Goal: Information Seeking & Learning: Learn about a topic

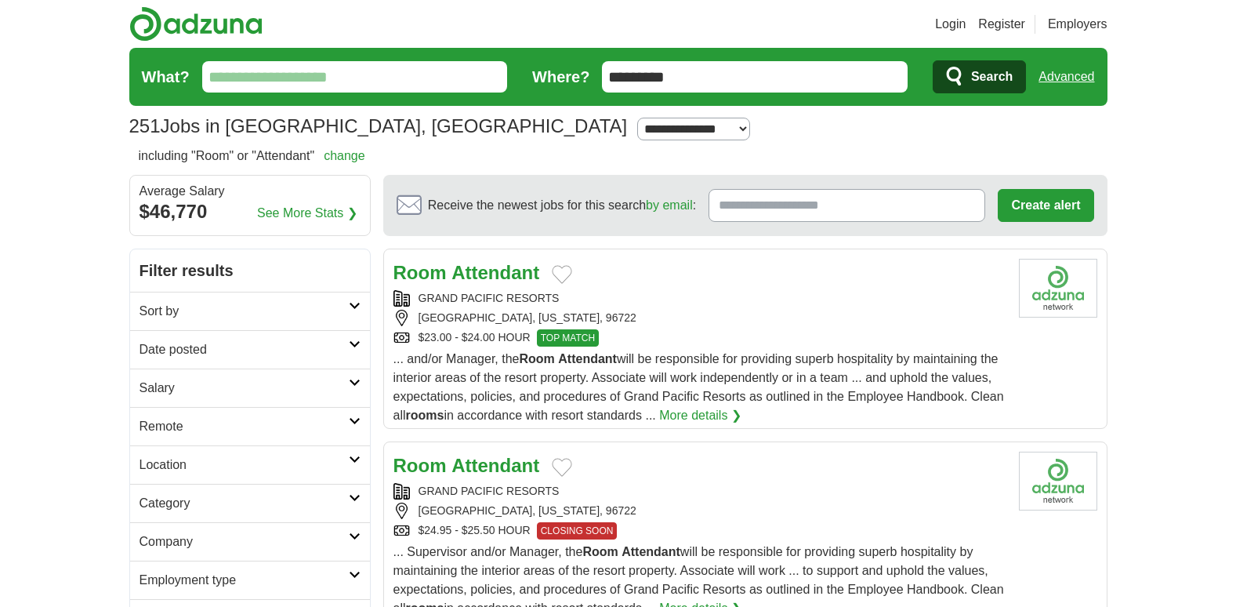
click at [270, 80] on input "What?" at bounding box center [355, 76] width 306 height 31
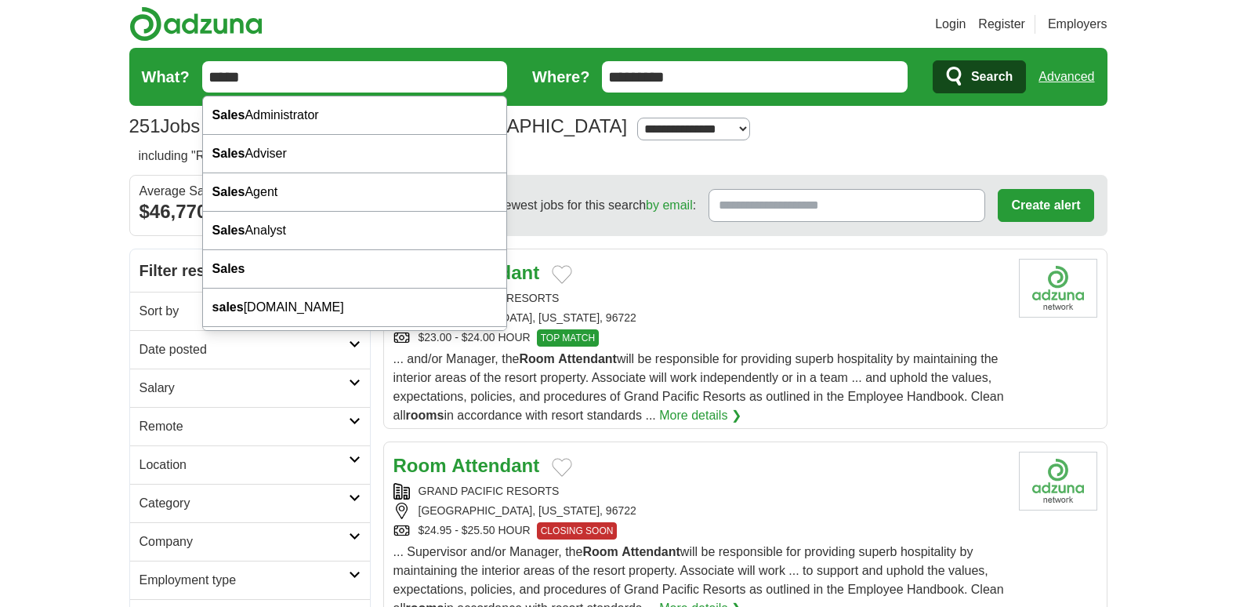
type input "*****"
click at [688, 77] on input "*********" at bounding box center [755, 76] width 306 height 31
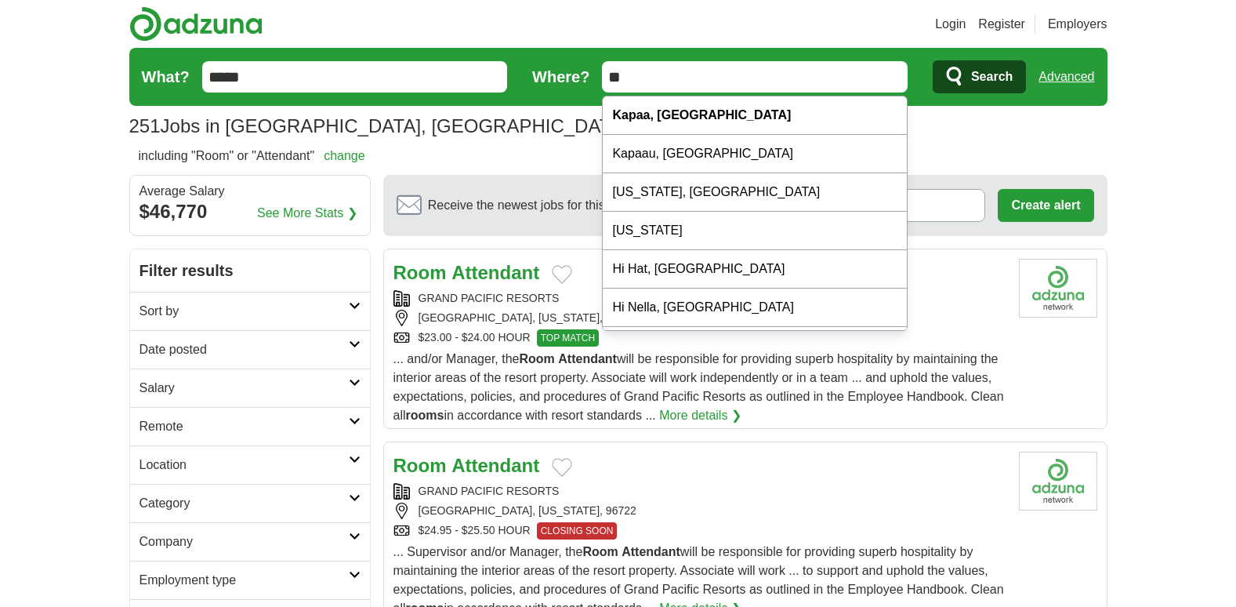
type input "*"
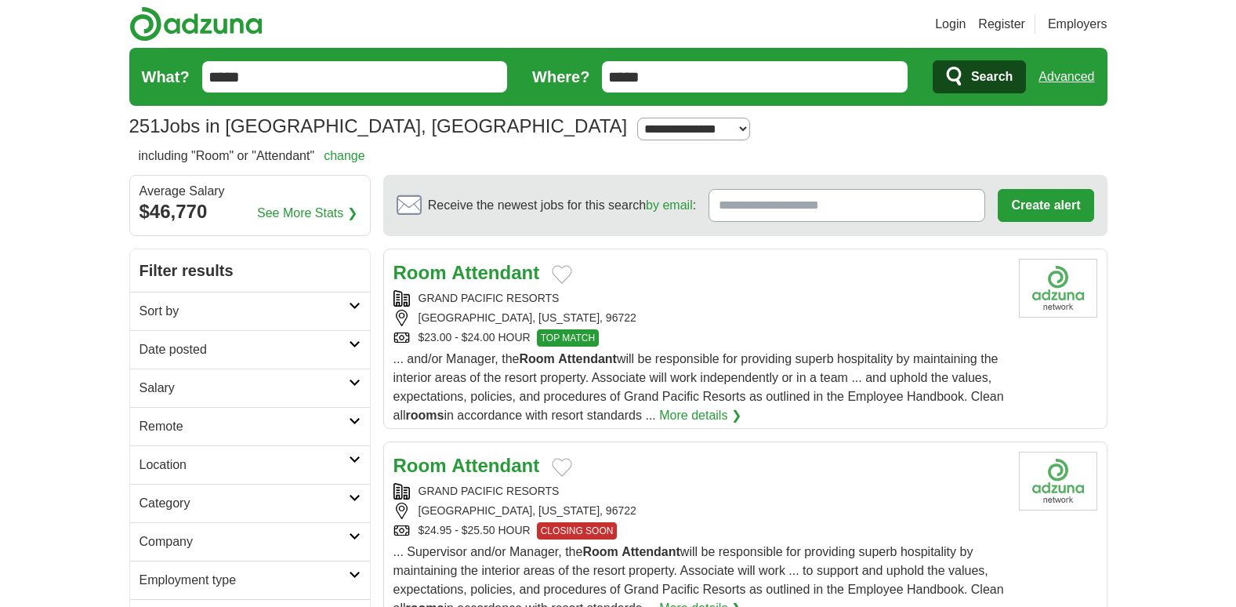
type input "*****"
click at [967, 76] on button "Search" at bounding box center [979, 76] width 93 height 33
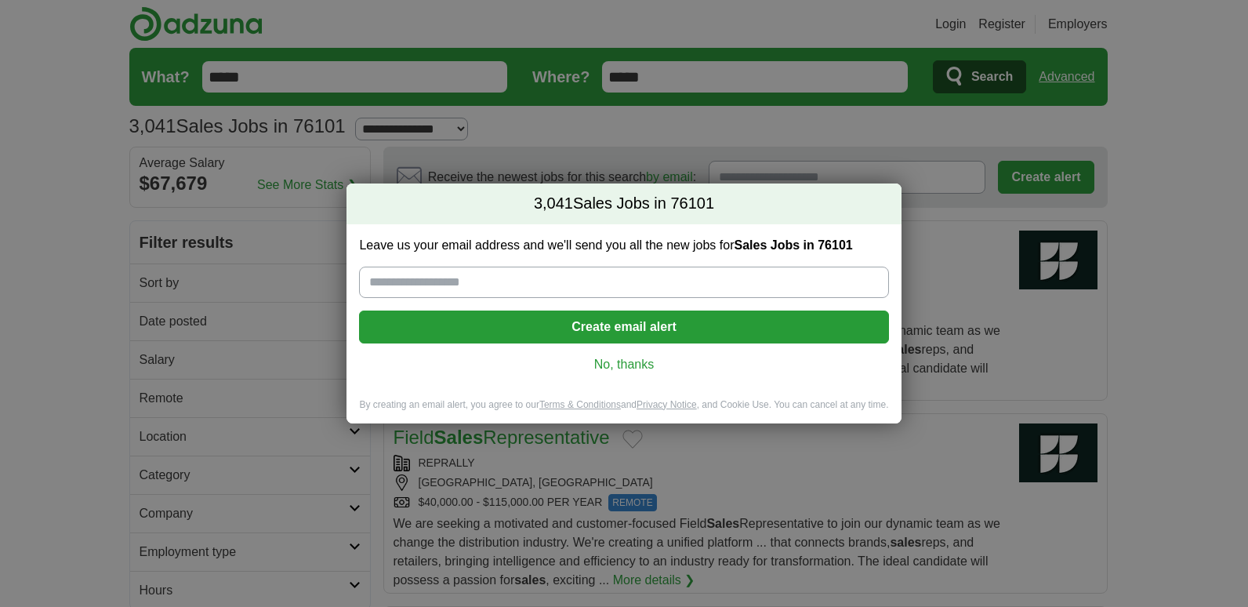
click at [608, 368] on link "No, thanks" at bounding box center [624, 364] width 504 height 17
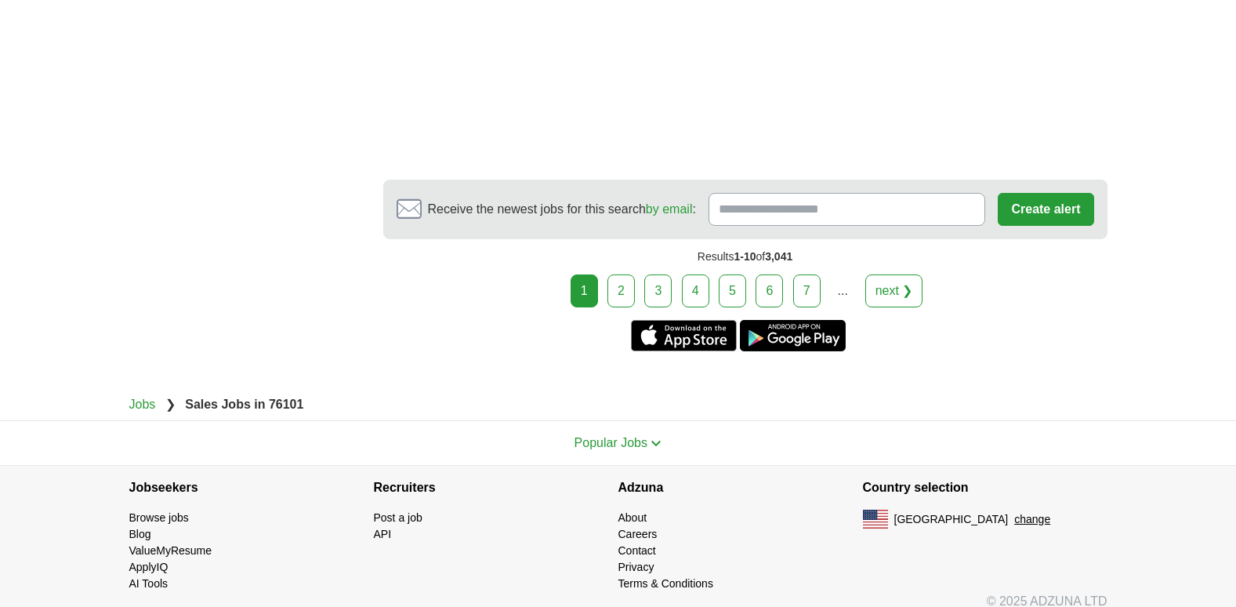
scroll to position [3007, 0]
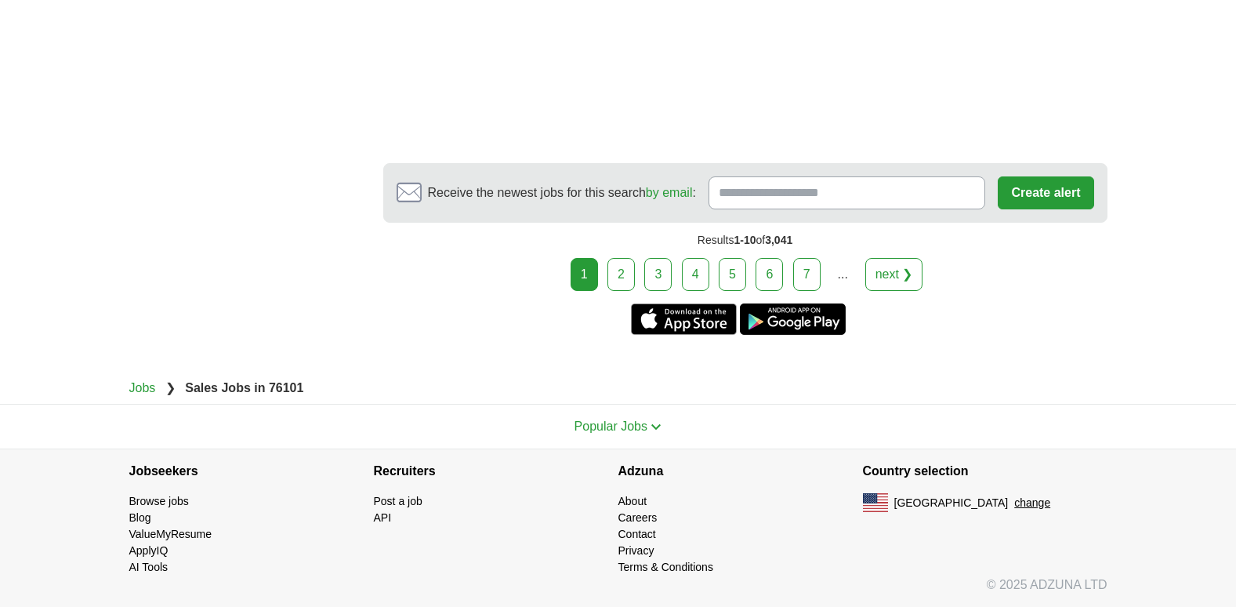
click at [730, 263] on link "5" at bounding box center [732, 274] width 27 height 33
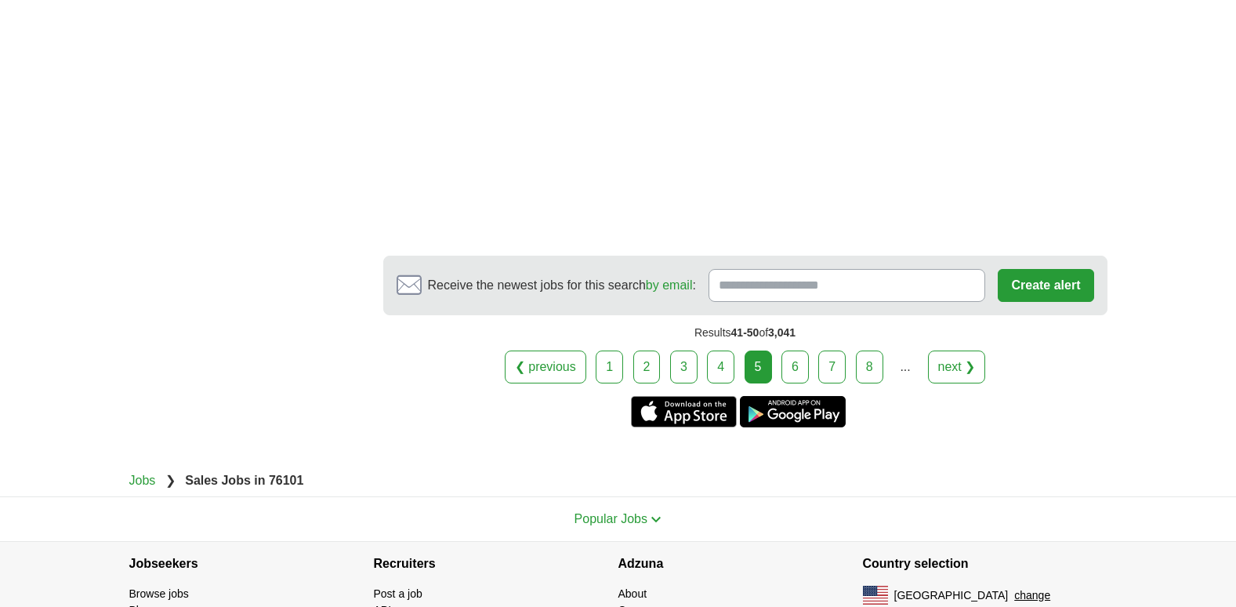
scroll to position [2938, 0]
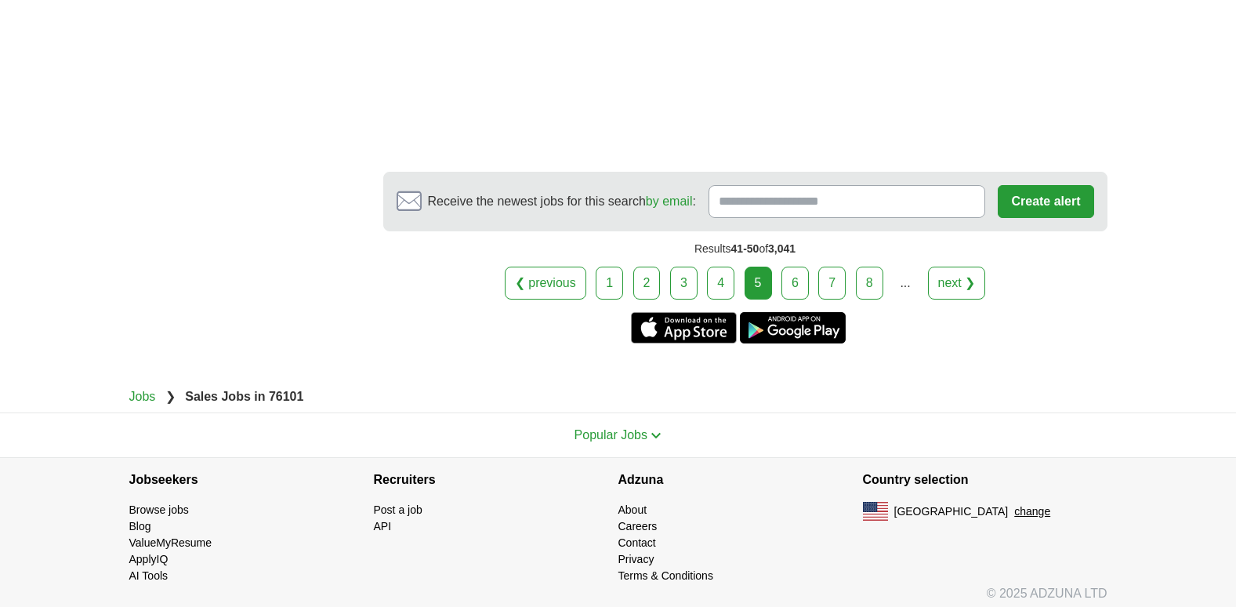
click at [793, 279] on link "6" at bounding box center [795, 283] width 27 height 33
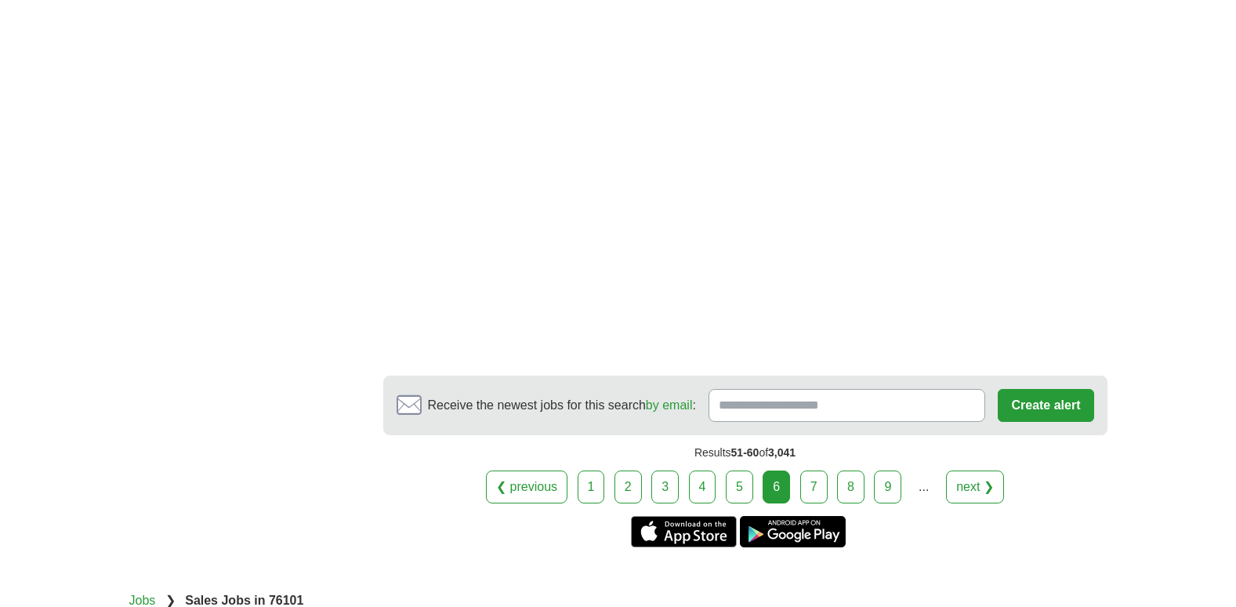
scroll to position [2782, 0]
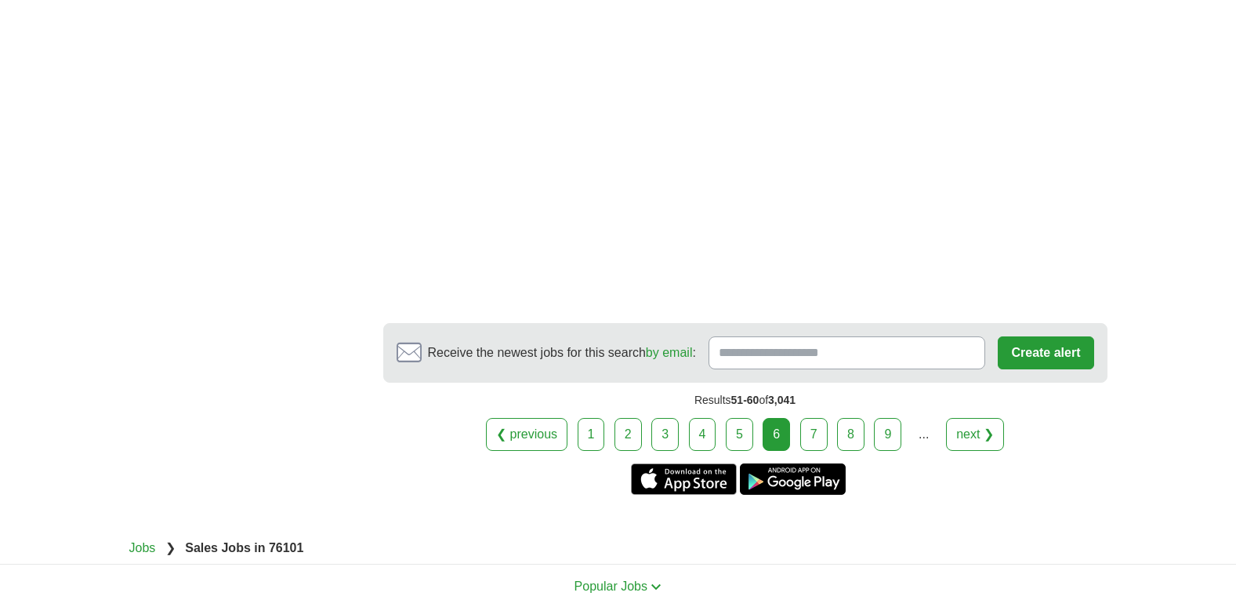
click at [813, 418] on link "7" at bounding box center [813, 434] width 27 height 33
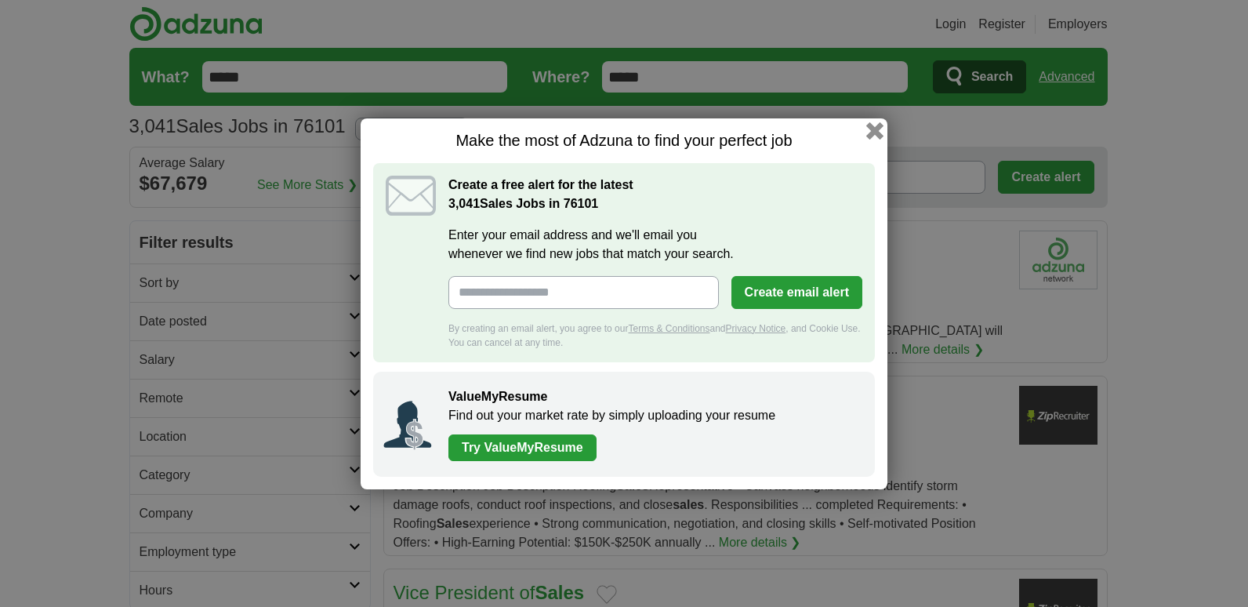
click at [877, 131] on button "button" at bounding box center [874, 130] width 17 height 17
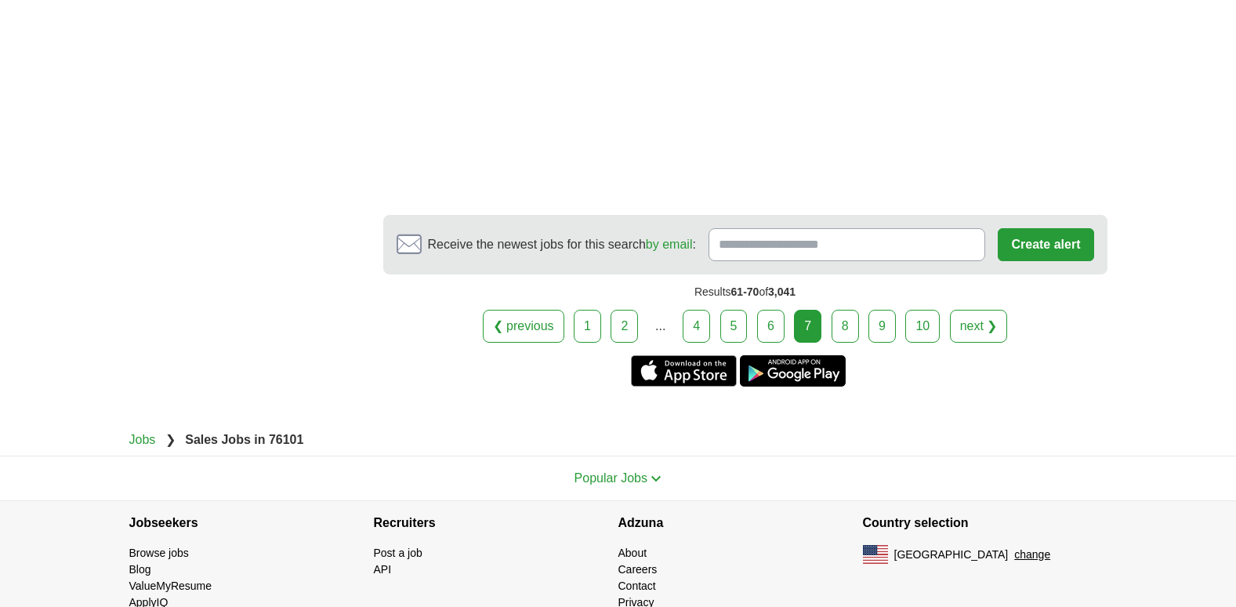
scroll to position [2772, 0]
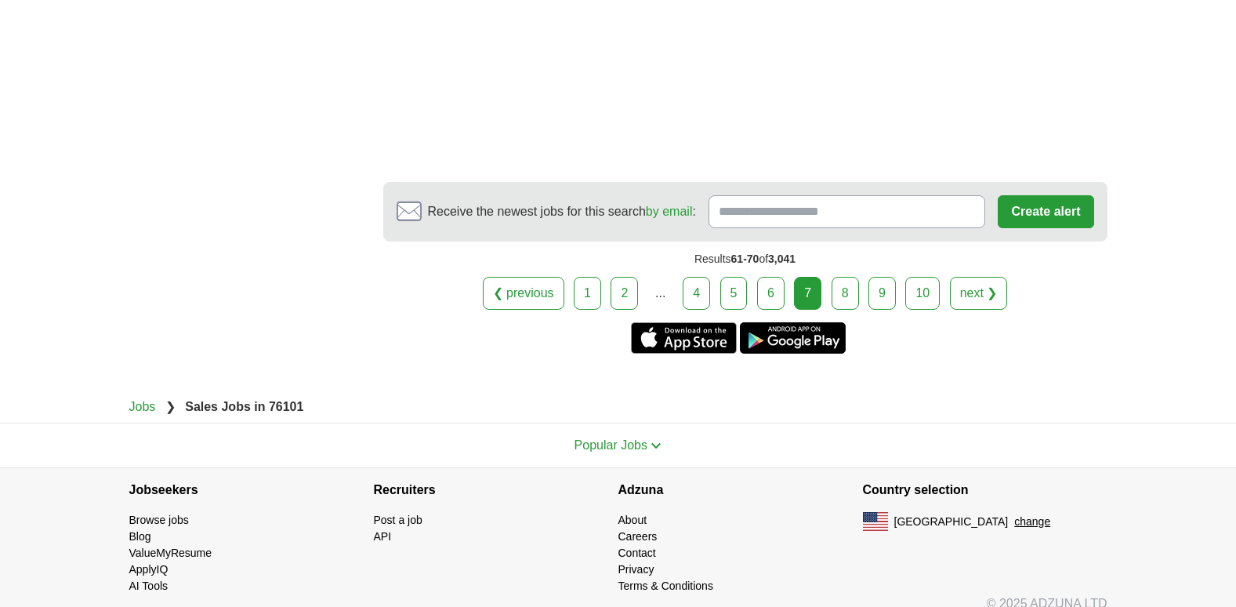
click at [842, 277] on link "8" at bounding box center [845, 293] width 27 height 33
click at [844, 277] on link "8" at bounding box center [845, 293] width 27 height 33
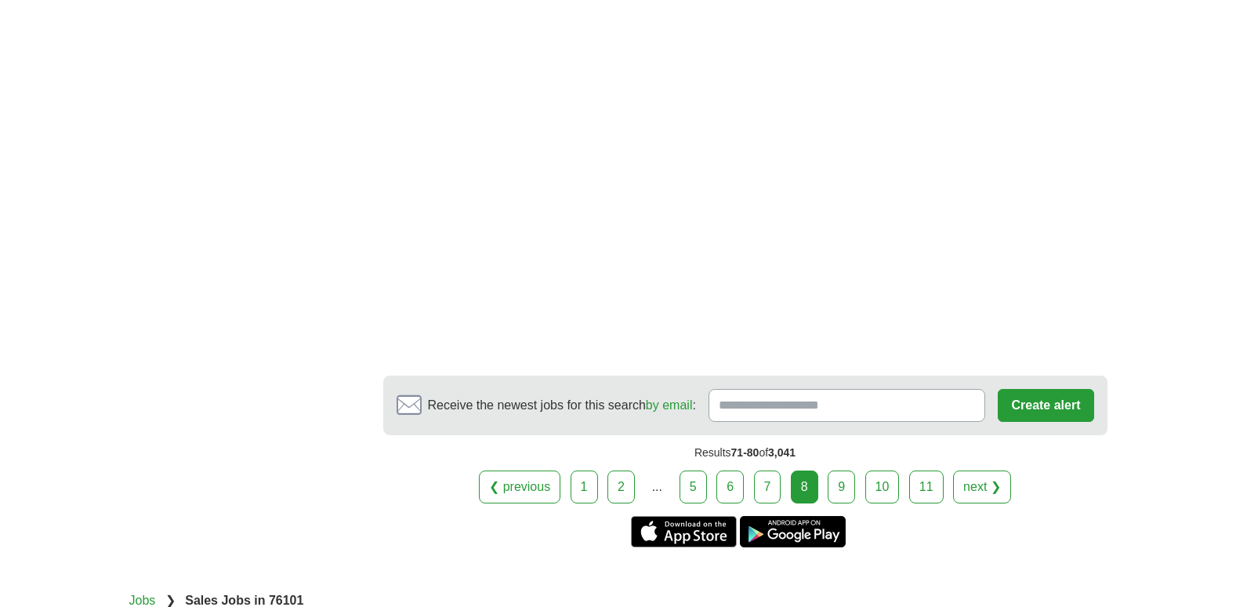
scroll to position [2792, 0]
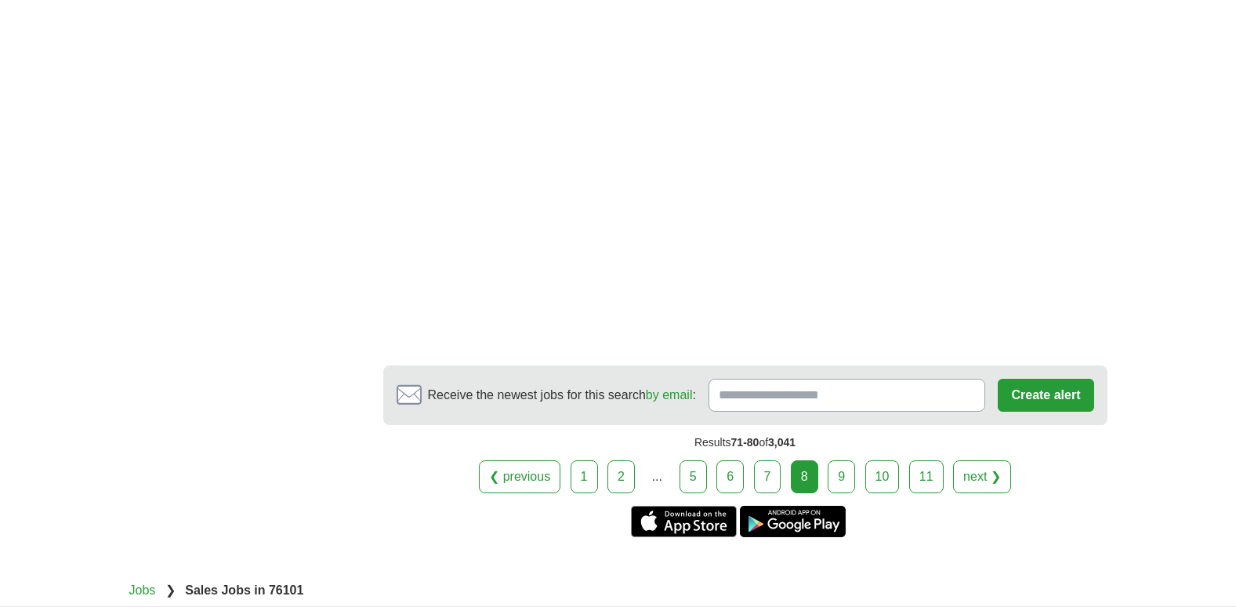
click at [840, 460] on link "9" at bounding box center [841, 476] width 27 height 33
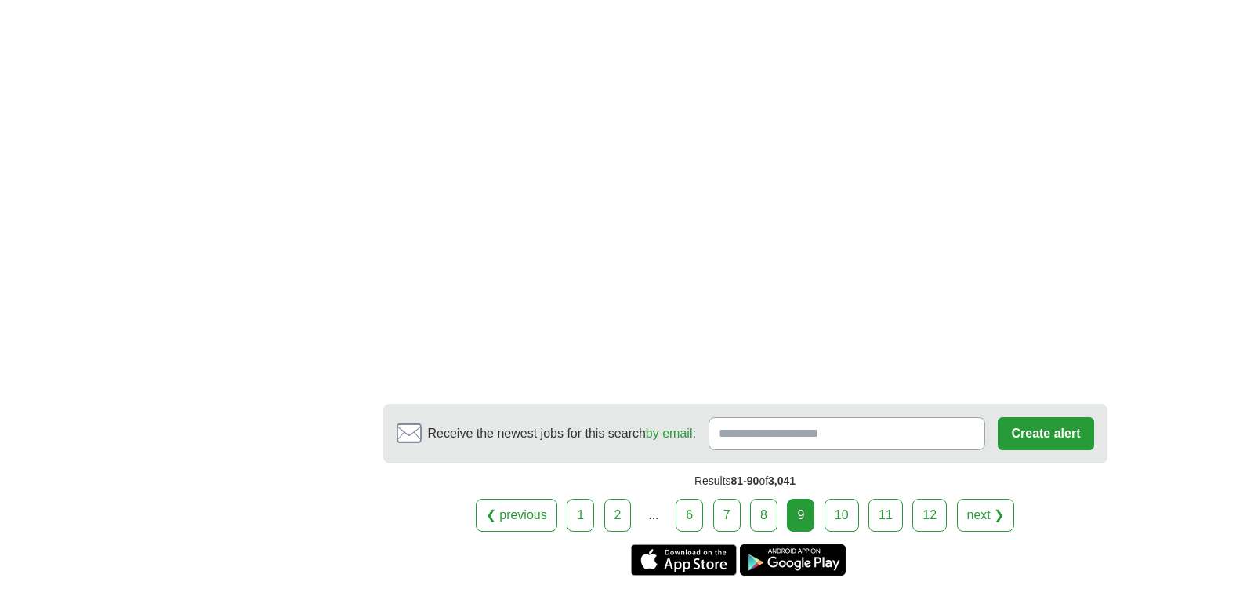
scroll to position [2823, 0]
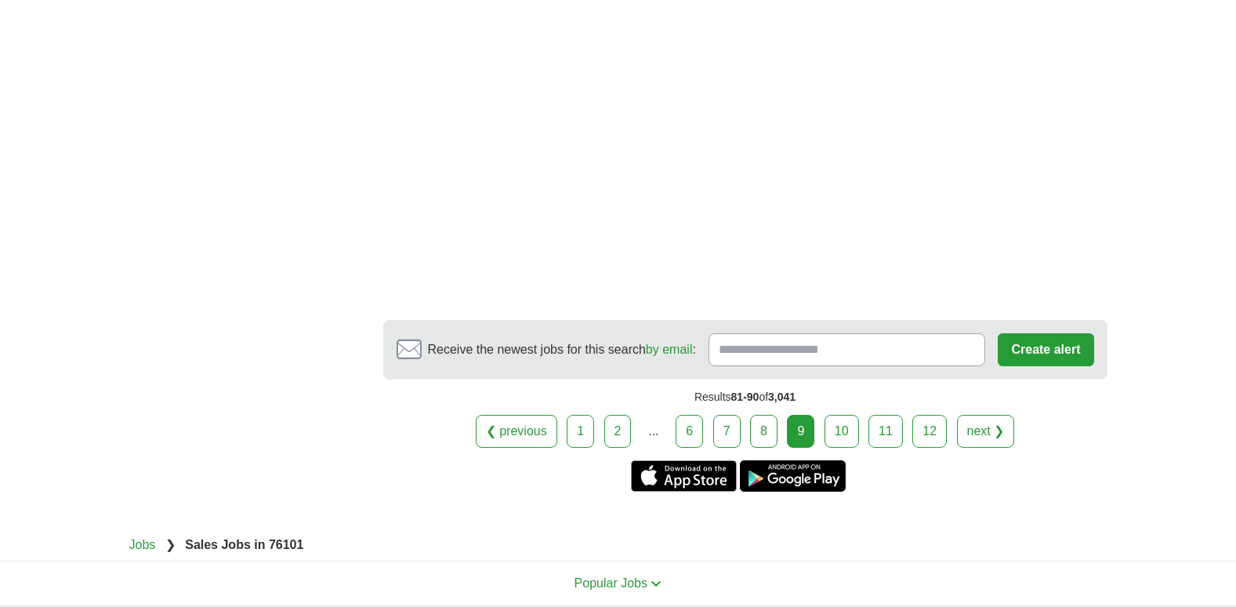
click at [842, 415] on link "10" at bounding box center [842, 431] width 34 height 33
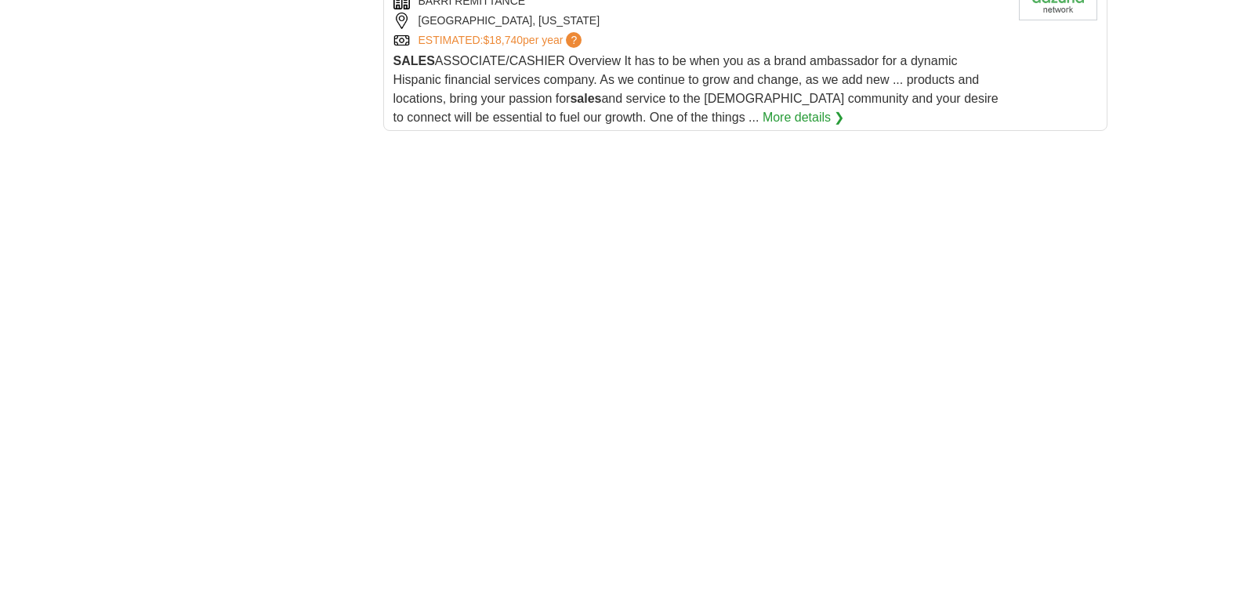
scroll to position [2259, 0]
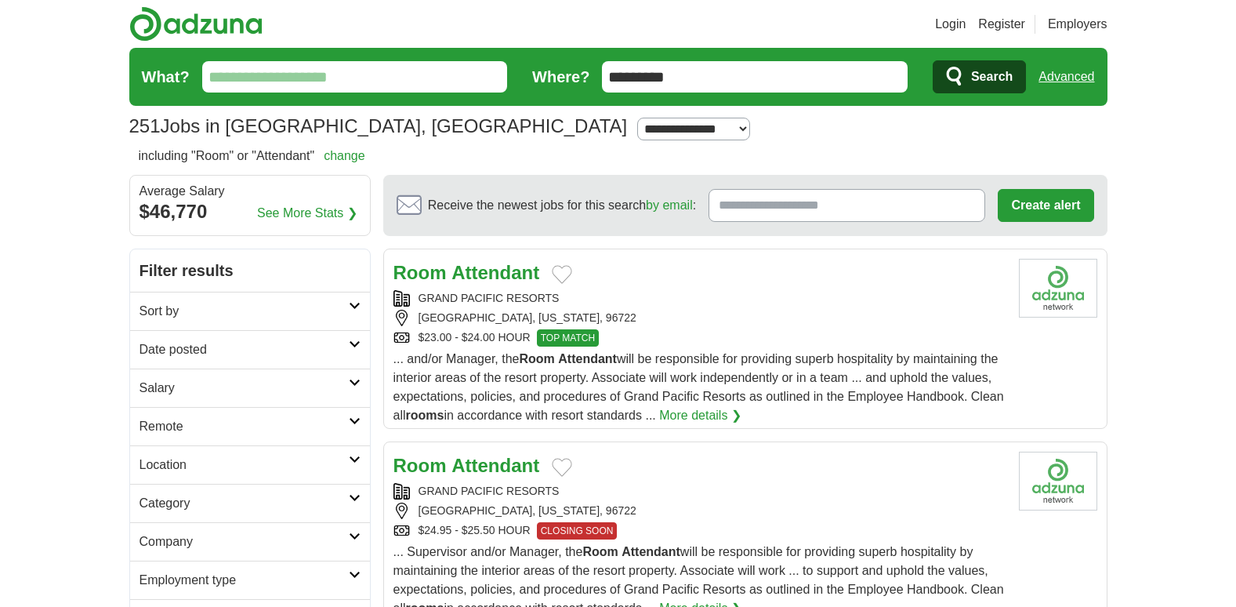
click at [260, 77] on input "What?" at bounding box center [355, 76] width 306 height 31
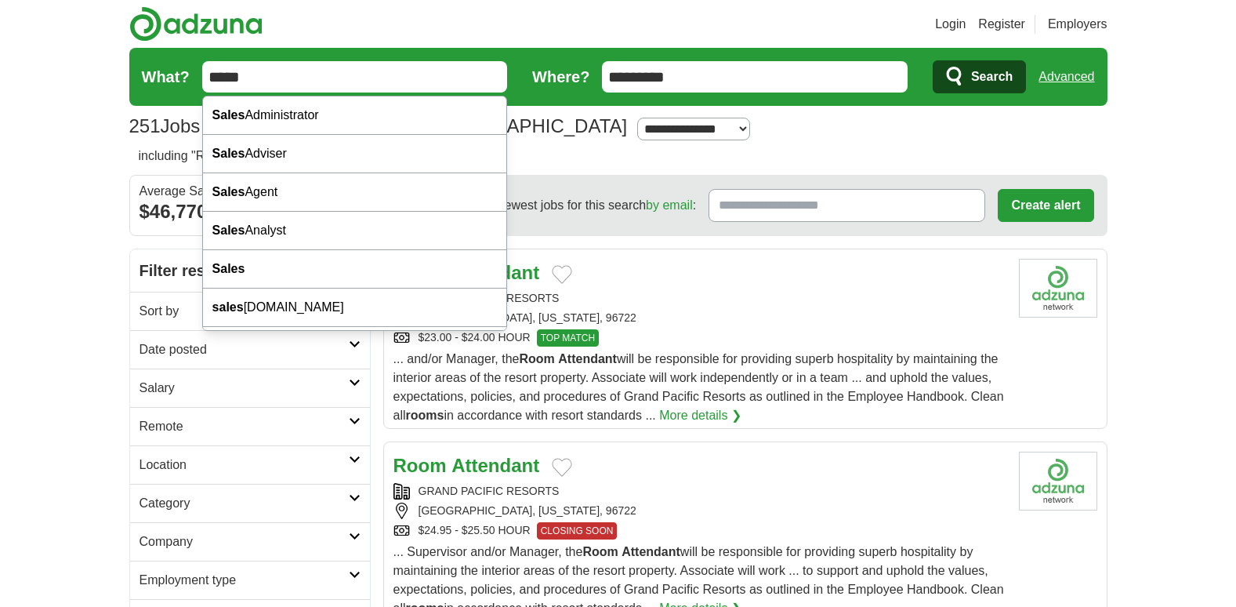
type input "*****"
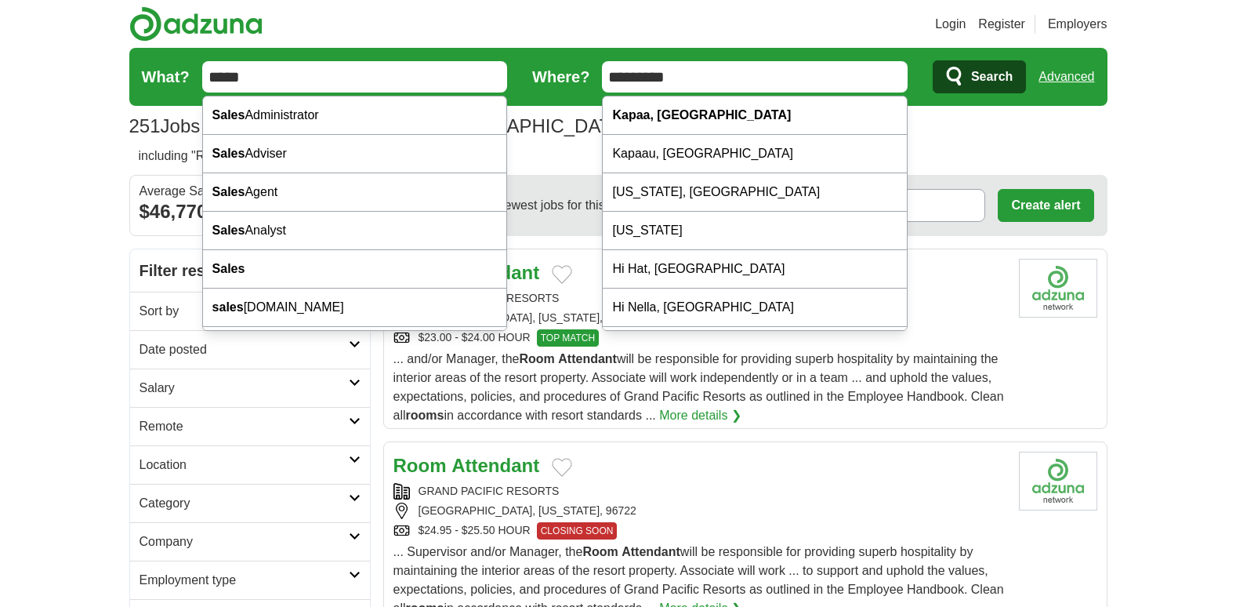
click at [688, 78] on input "*********" at bounding box center [755, 76] width 306 height 31
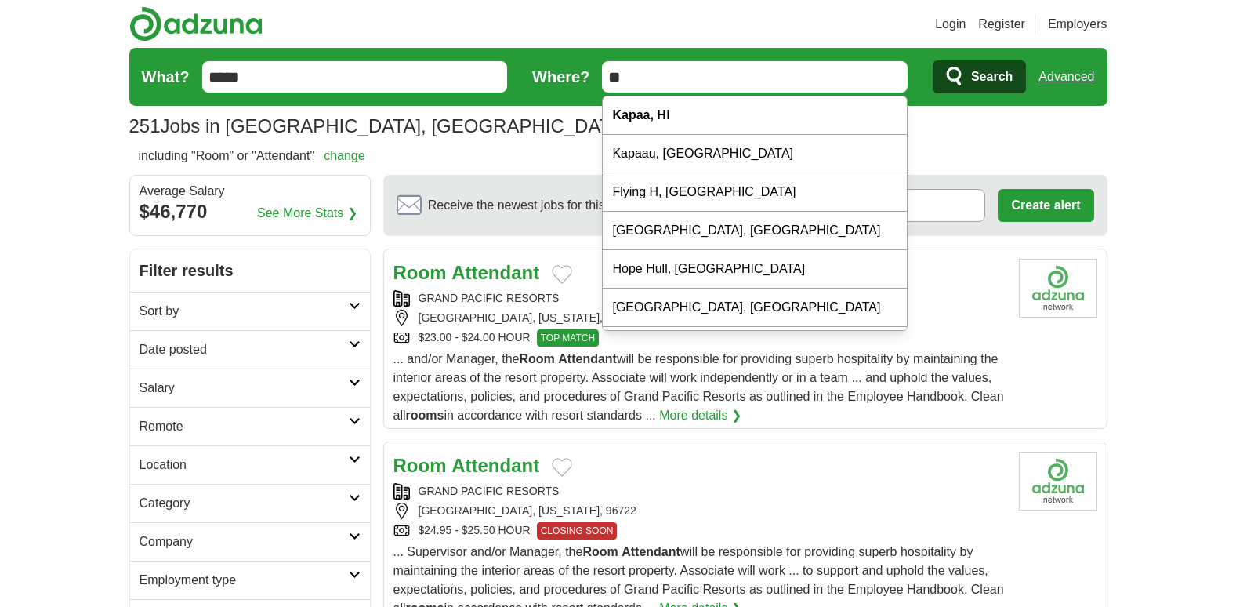
type input "*"
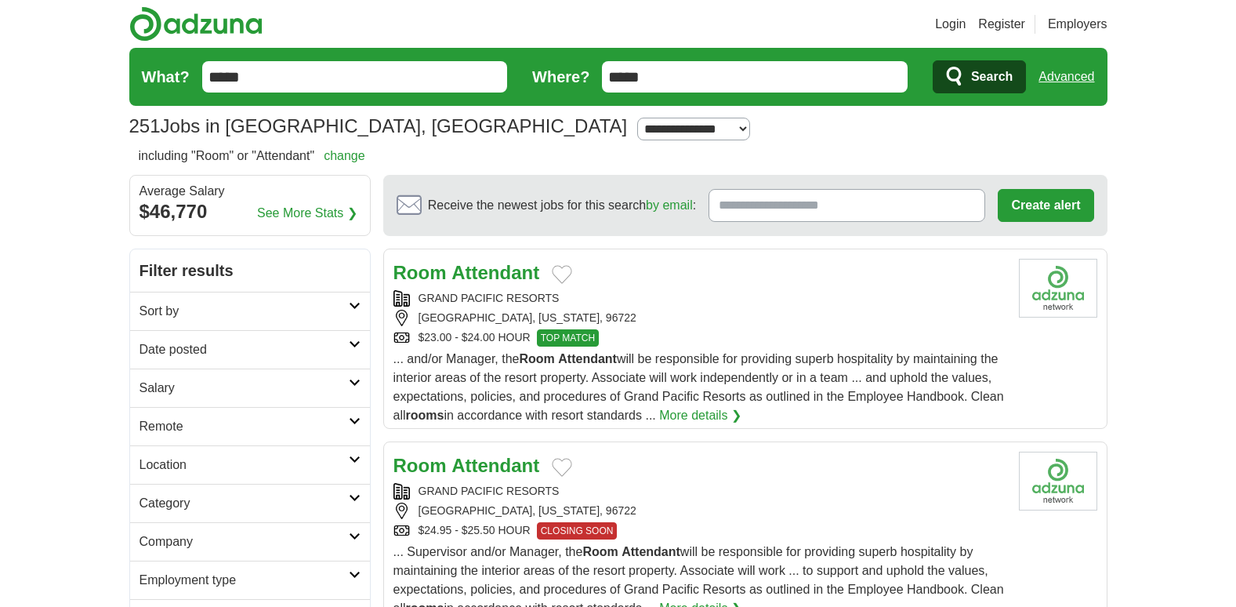
type input "*****"
click at [978, 67] on span "Search" at bounding box center [992, 76] width 42 height 31
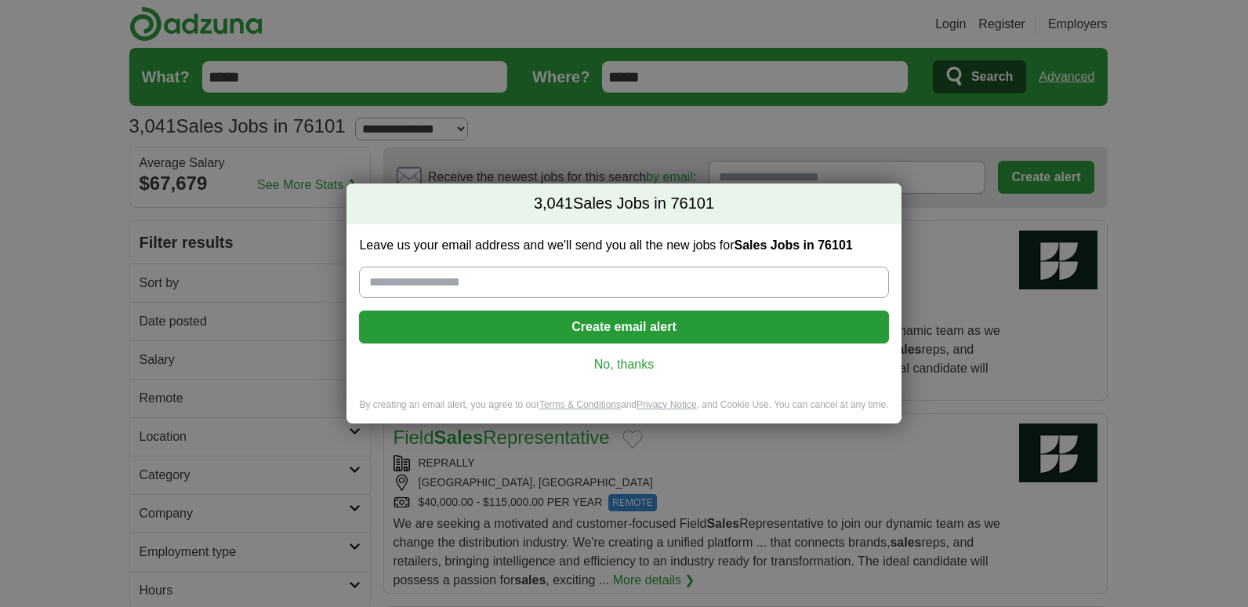
click at [622, 361] on link "No, thanks" at bounding box center [624, 364] width 504 height 17
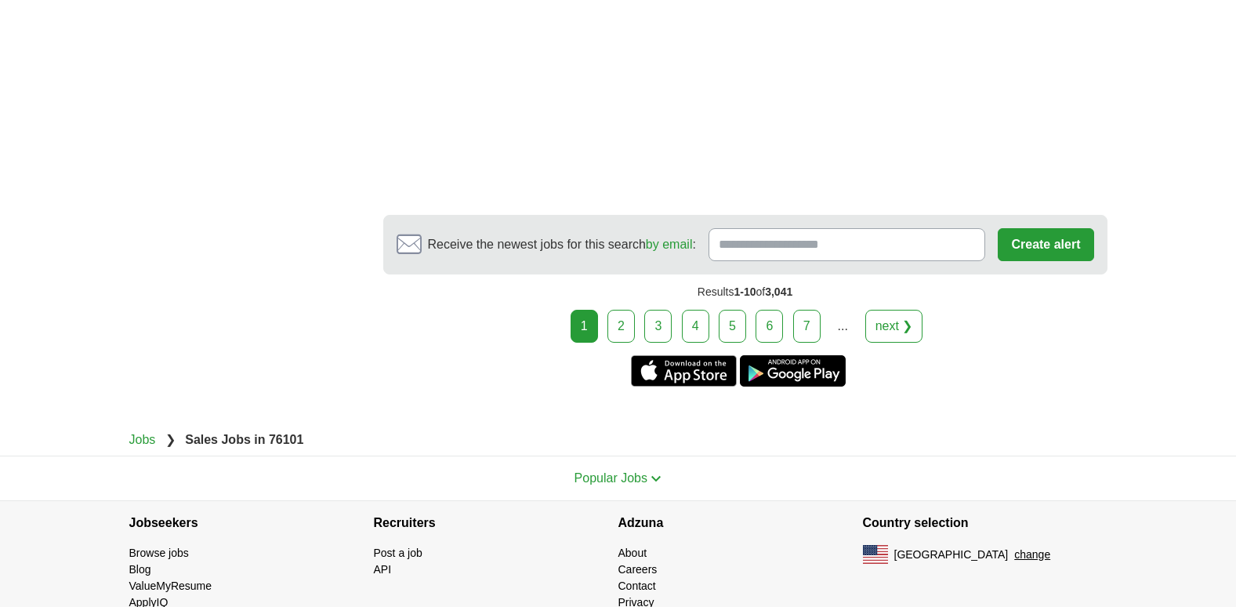
scroll to position [2969, 0]
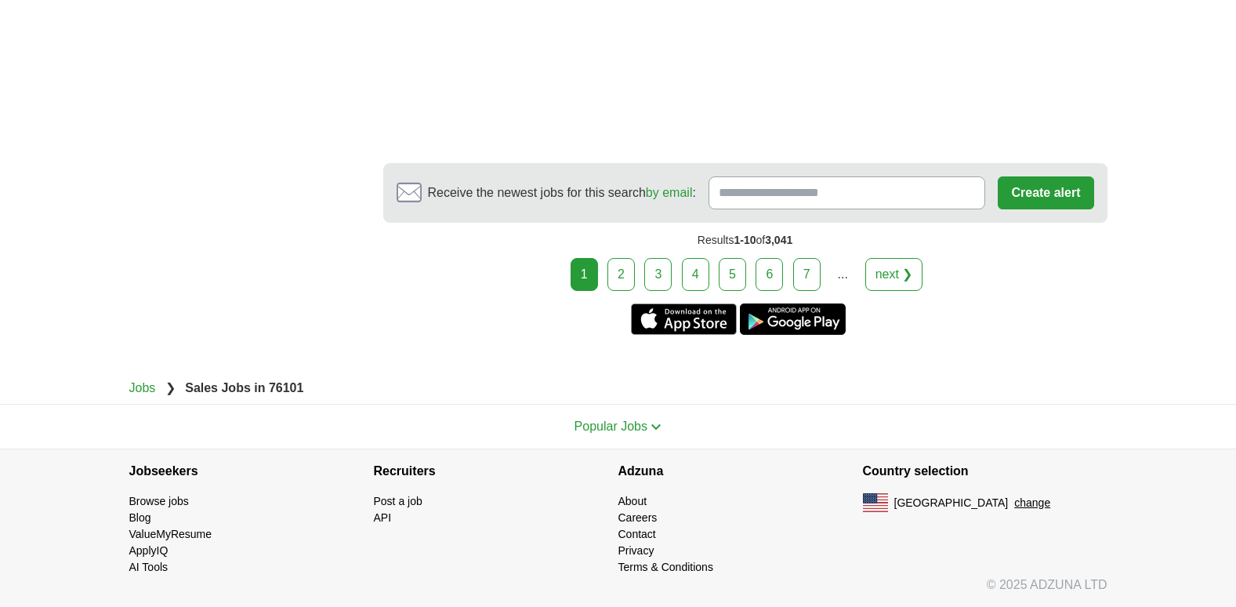
click at [768, 272] on link "6" at bounding box center [769, 274] width 27 height 33
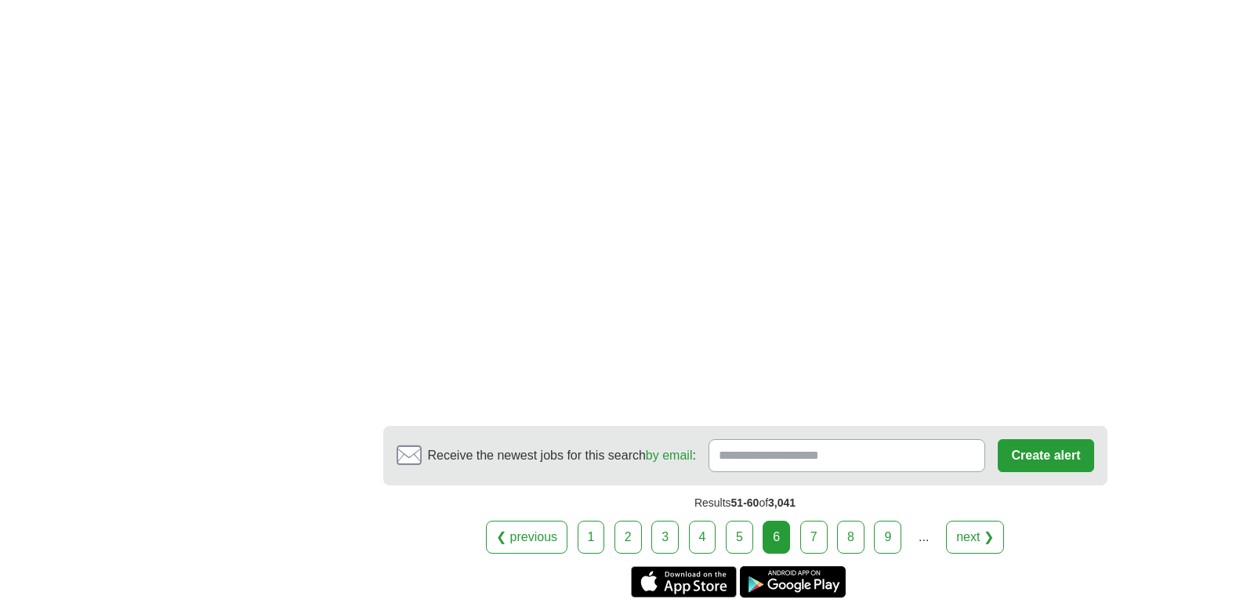
scroll to position [2739, 0]
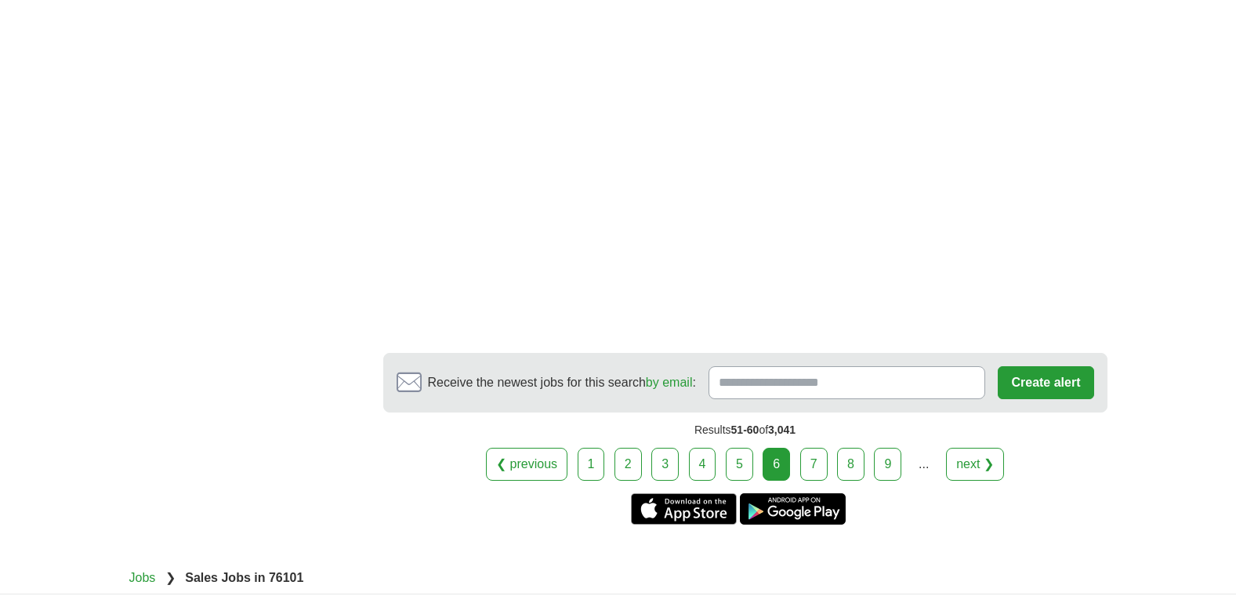
click at [818, 448] on link "7" at bounding box center [813, 464] width 27 height 33
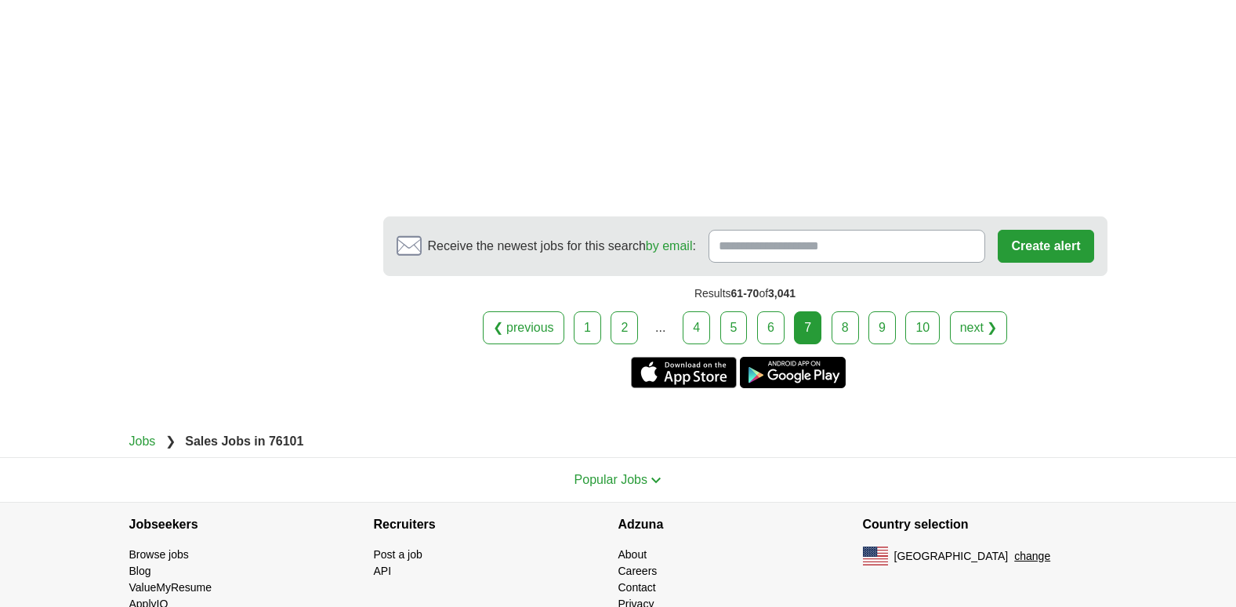
scroll to position [2805, 0]
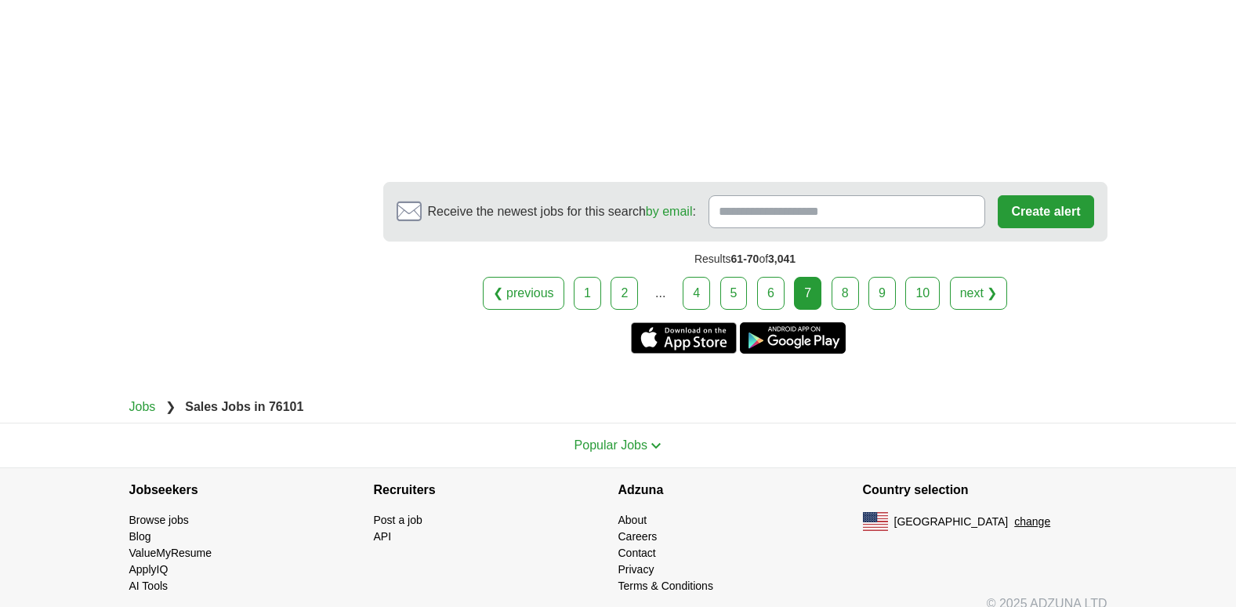
click at [844, 277] on link "8" at bounding box center [845, 293] width 27 height 33
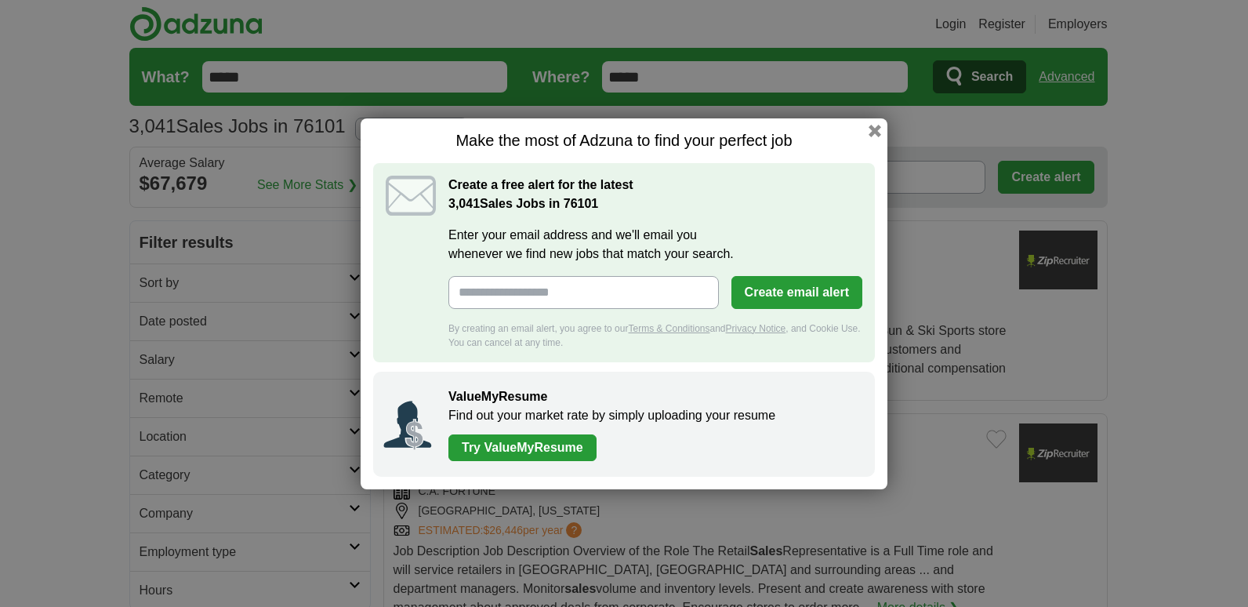
click at [877, 127] on button "button" at bounding box center [875, 131] width 13 height 13
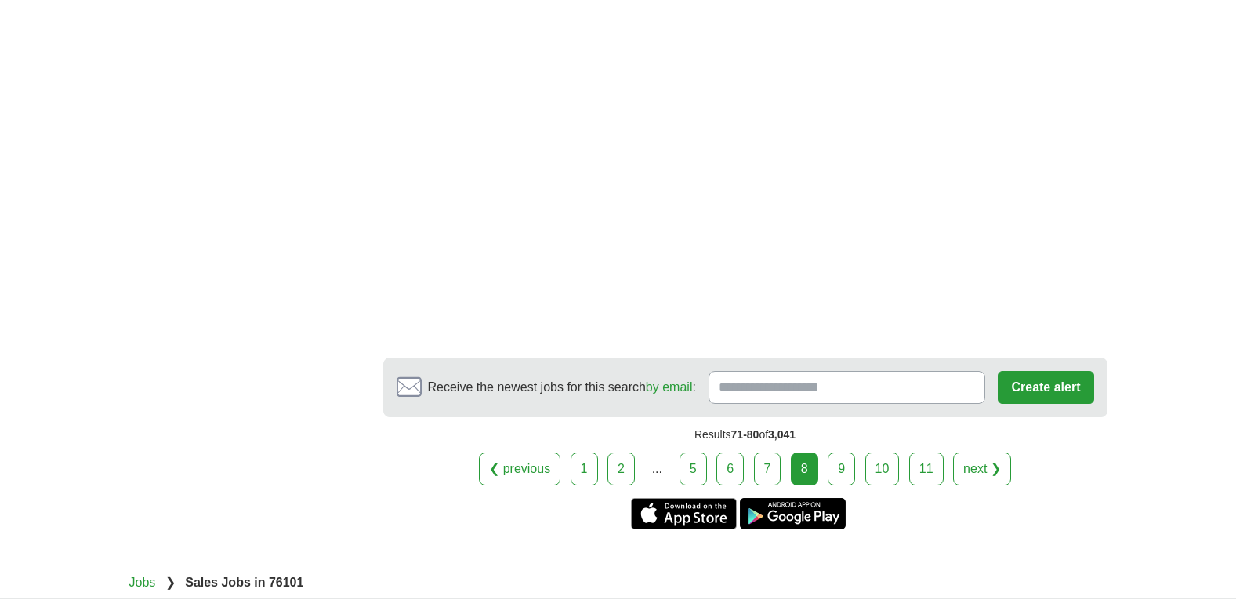
scroll to position [2750, 0]
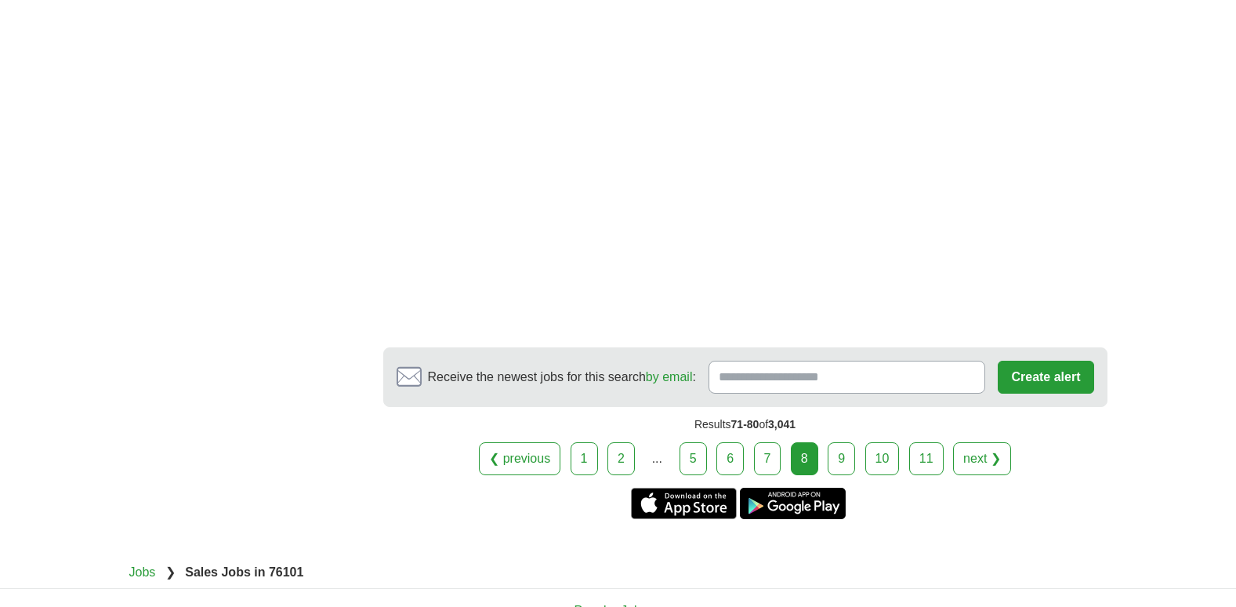
click at [845, 442] on link "9" at bounding box center [841, 458] width 27 height 33
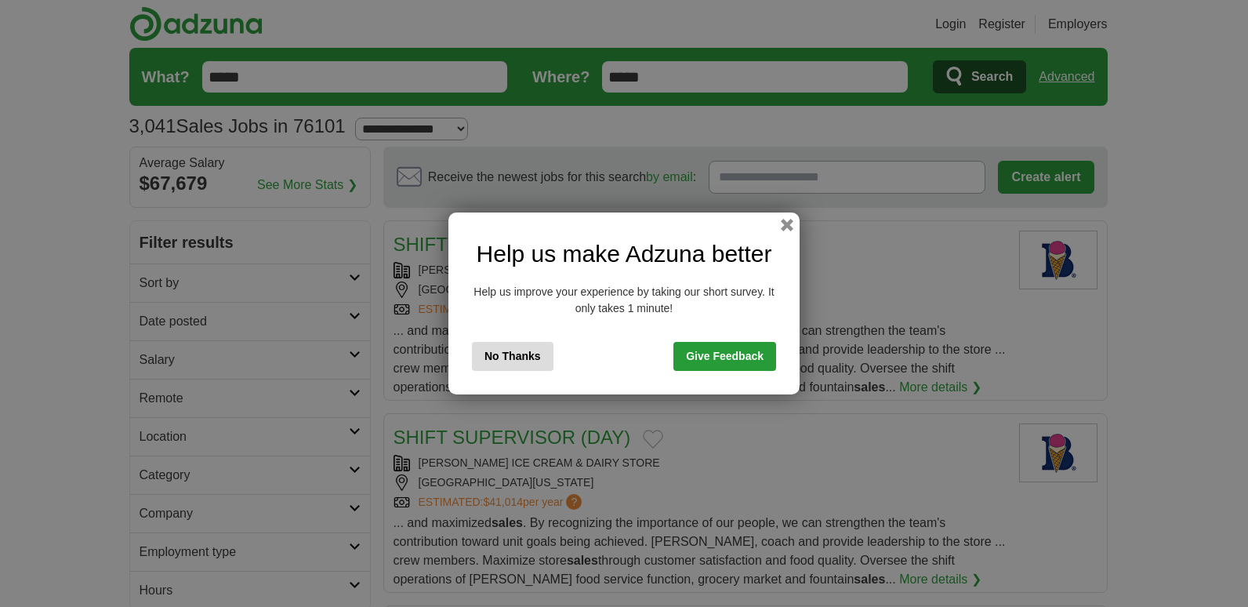
click at [516, 351] on button "No Thanks" at bounding box center [513, 356] width 82 height 29
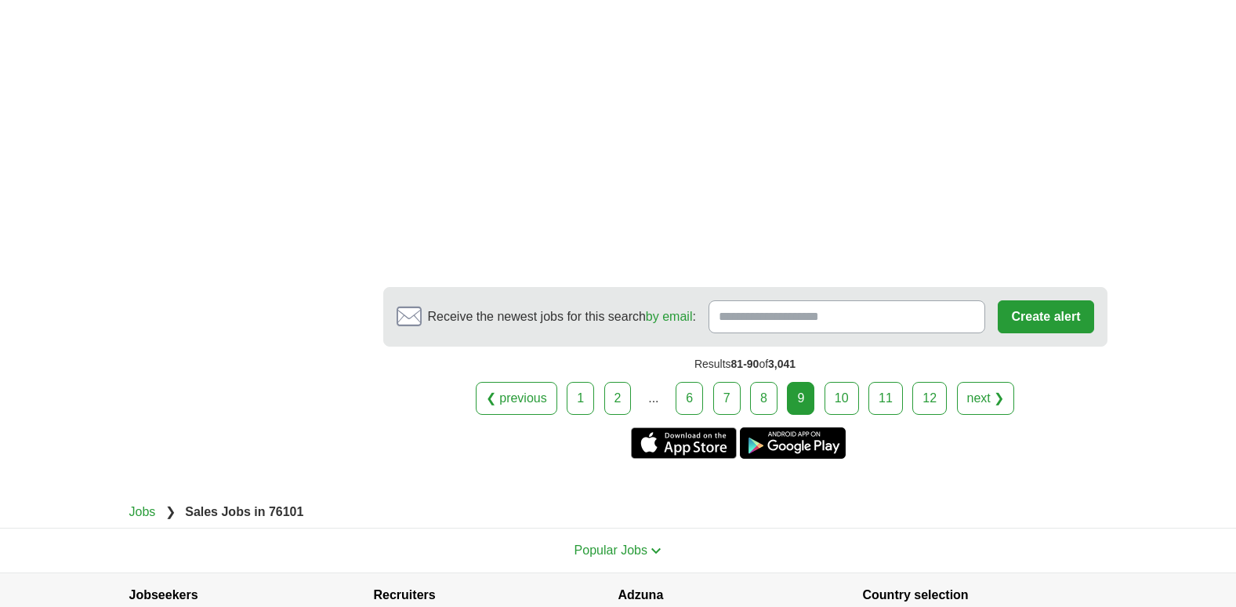
scroll to position [2771, 0]
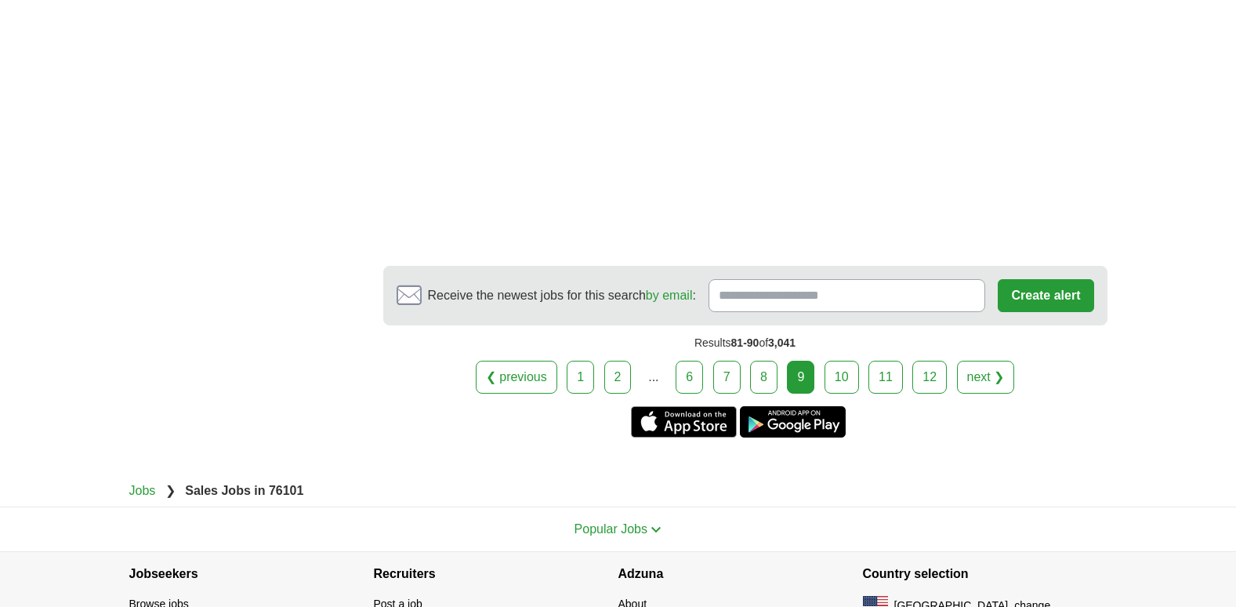
click at [844, 361] on link "10" at bounding box center [842, 377] width 34 height 33
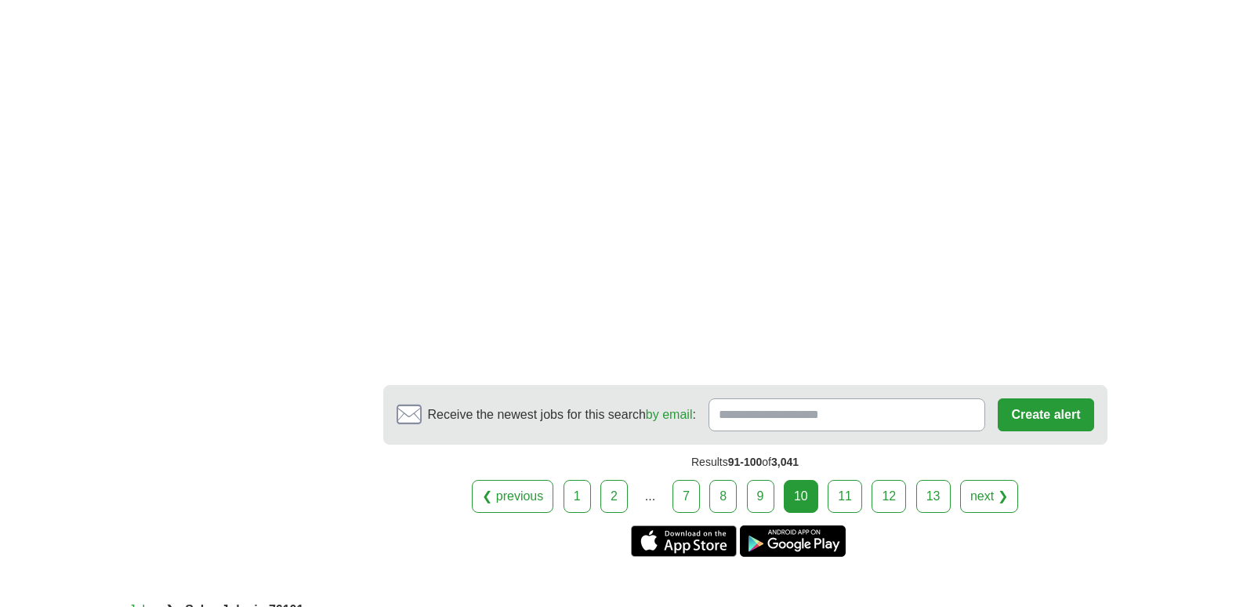
scroll to position [2802, 0]
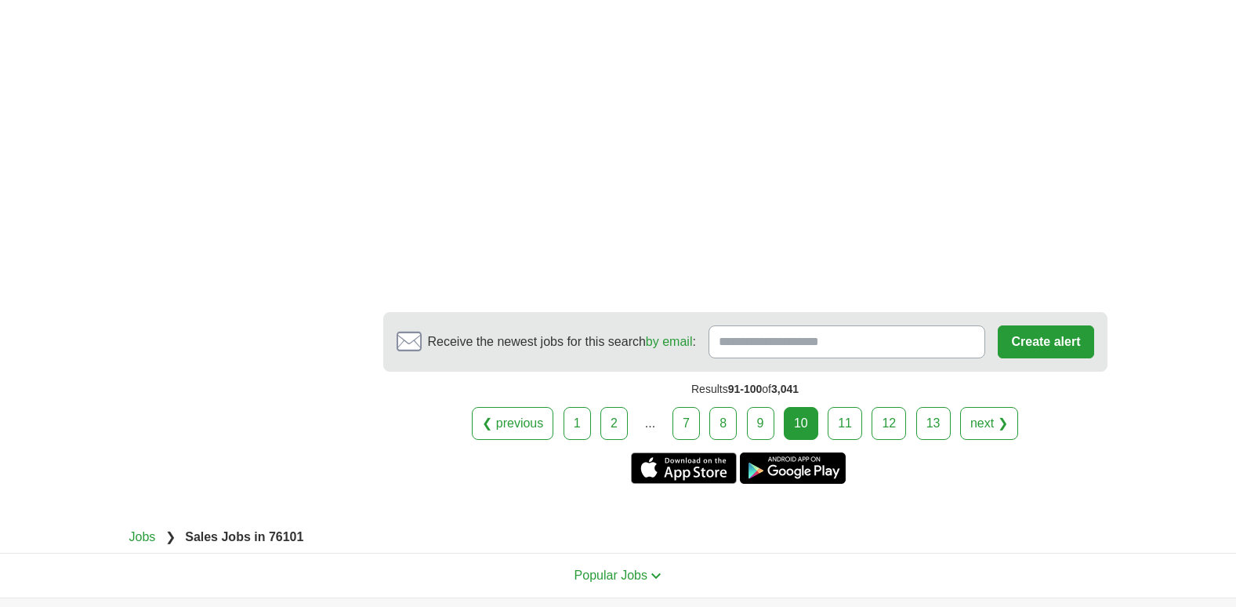
click at [847, 407] on link "11" at bounding box center [845, 423] width 34 height 33
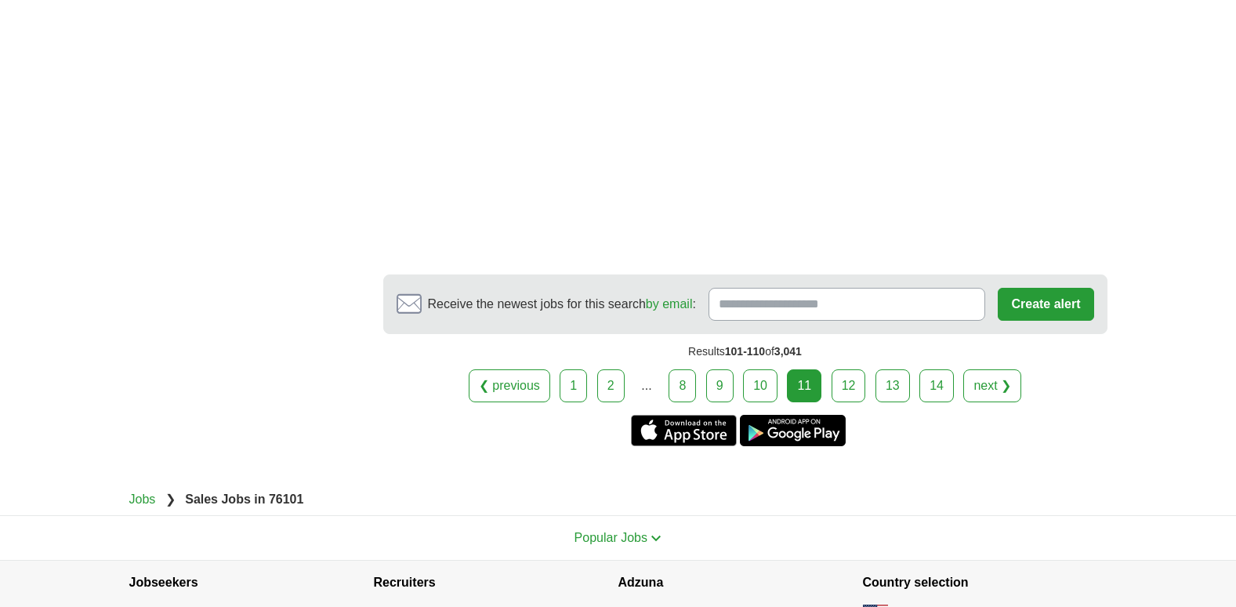
scroll to position [2876, 0]
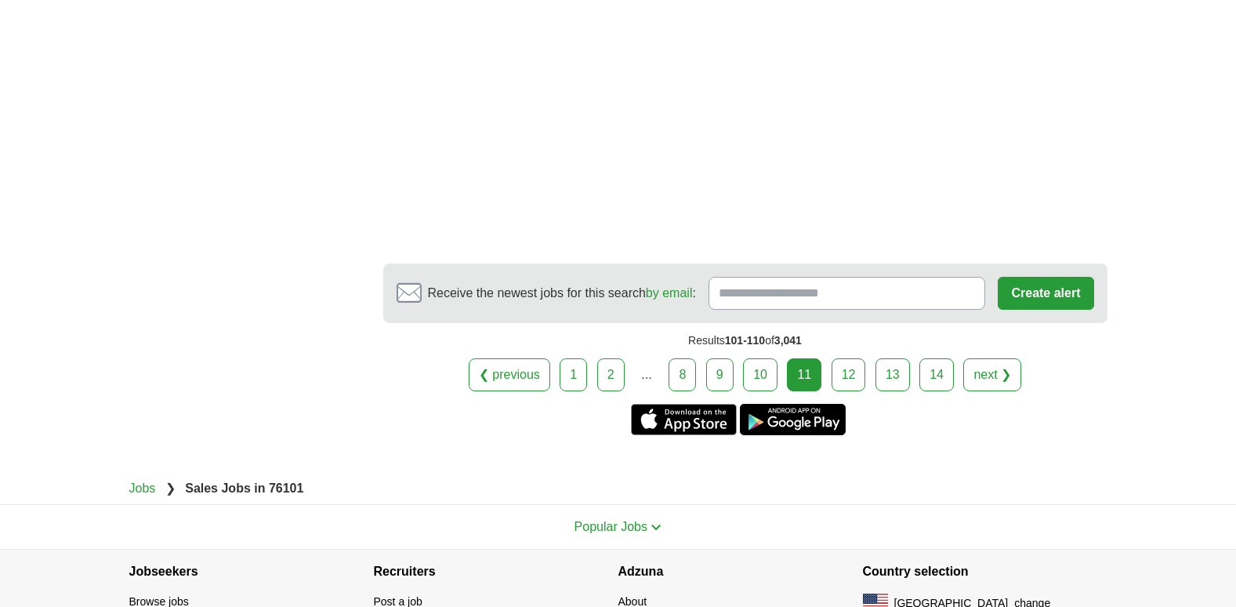
click at [851, 358] on link "12" at bounding box center [849, 374] width 34 height 33
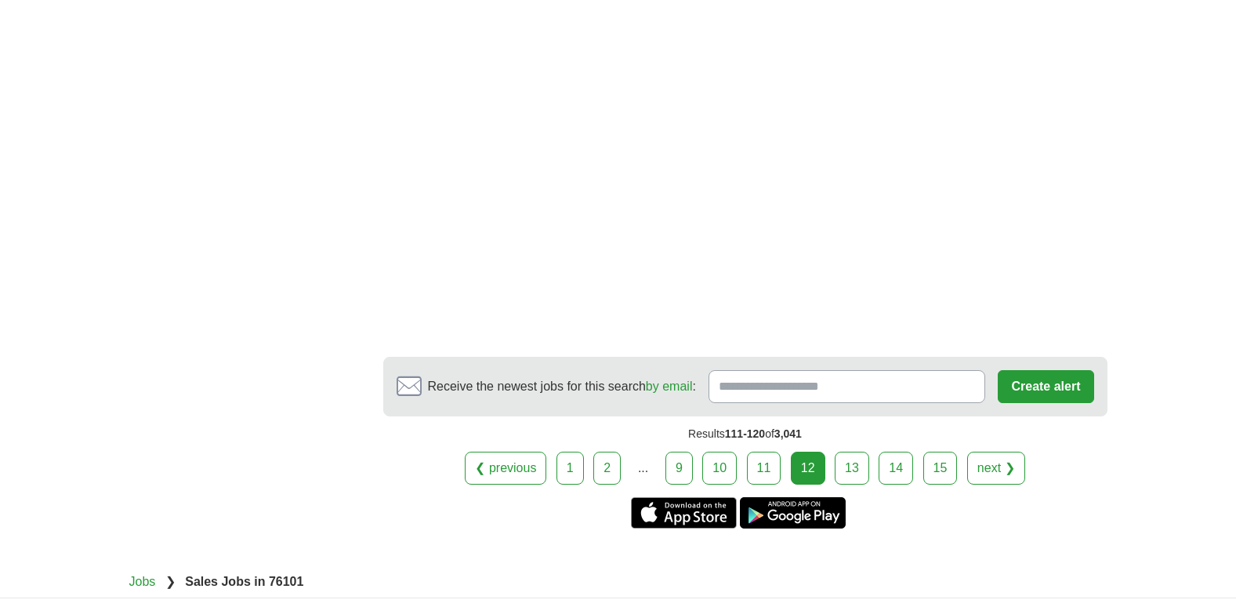
scroll to position [2896, 0]
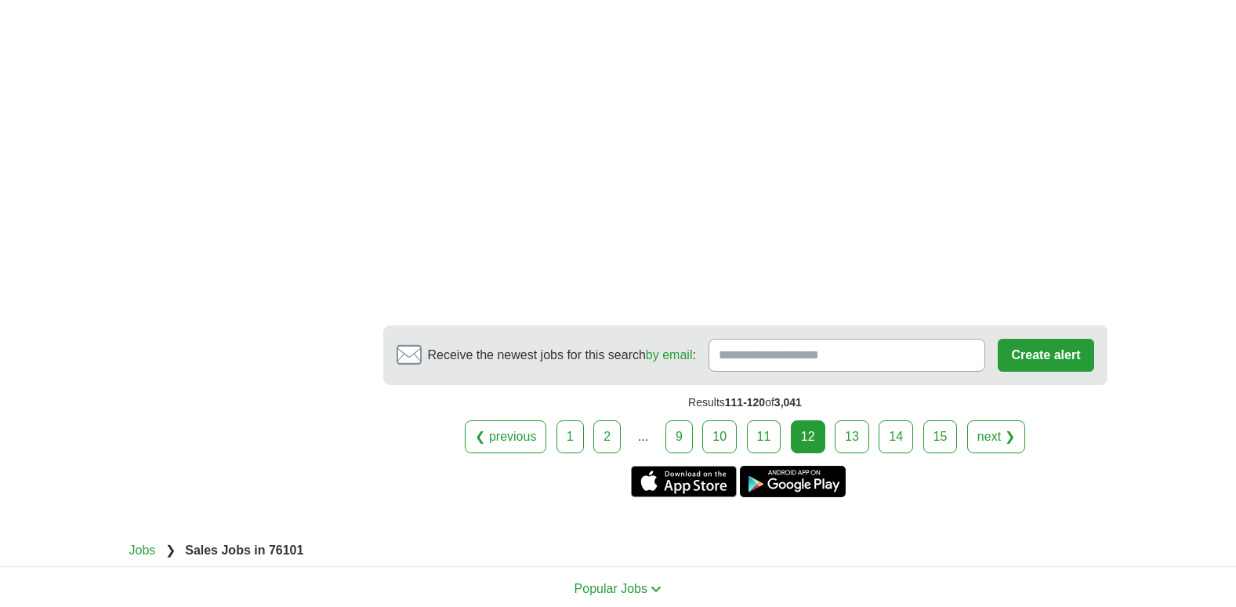
click at [858, 420] on link "13" at bounding box center [852, 436] width 34 height 33
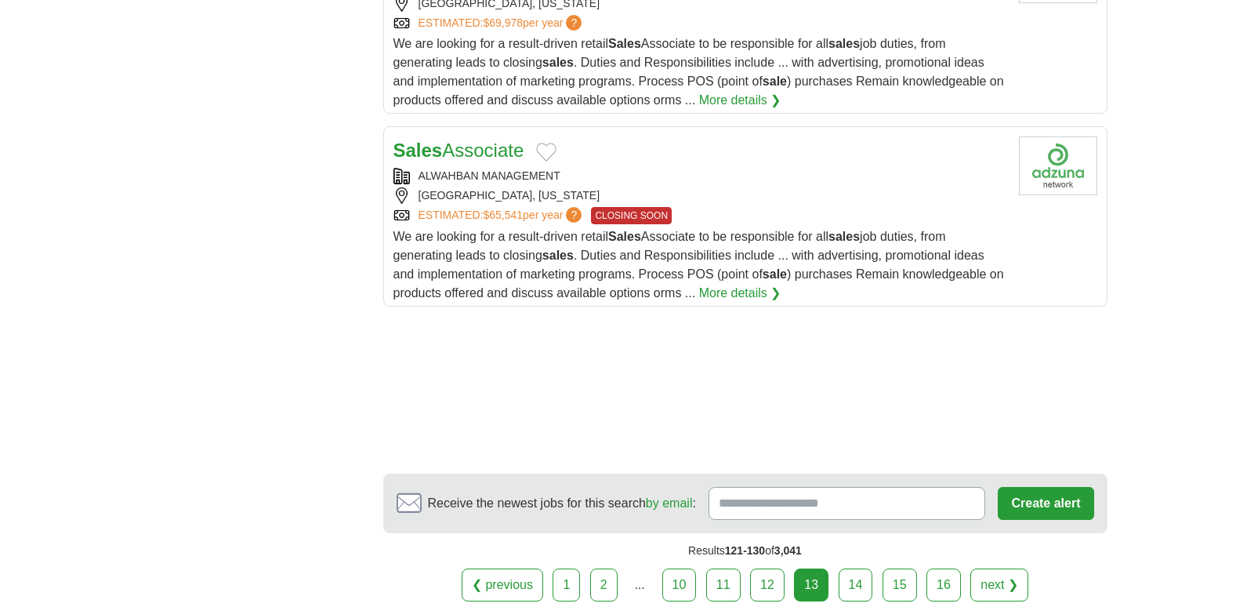
scroll to position [2112, 0]
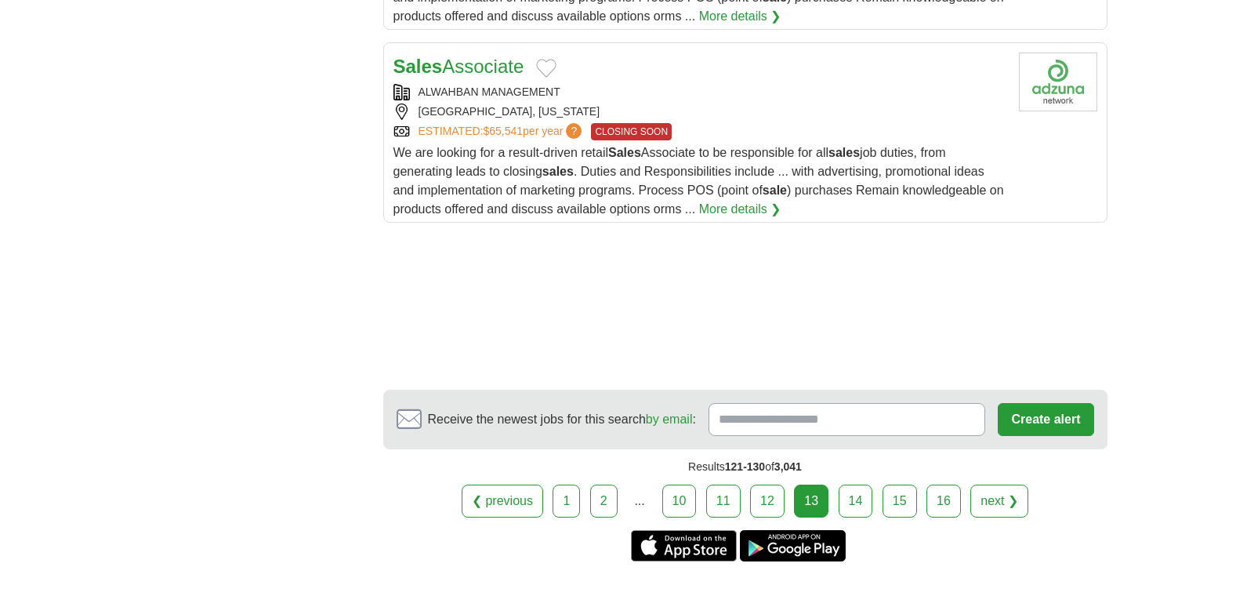
click at [855, 485] on link "14" at bounding box center [856, 501] width 34 height 33
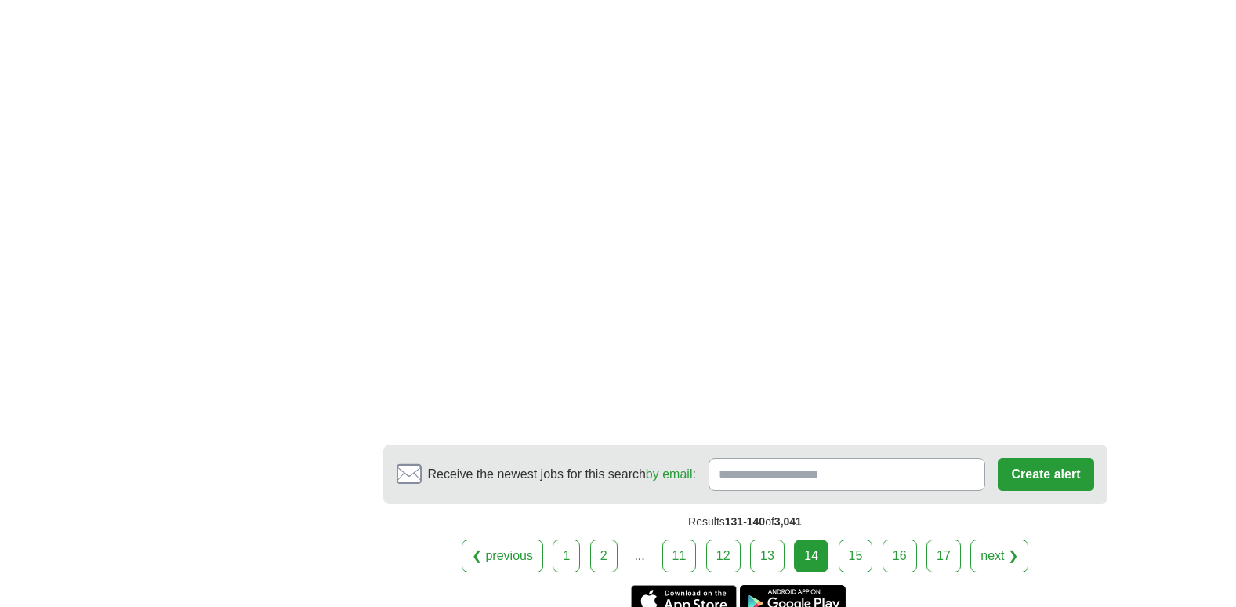
scroll to position [2885, 0]
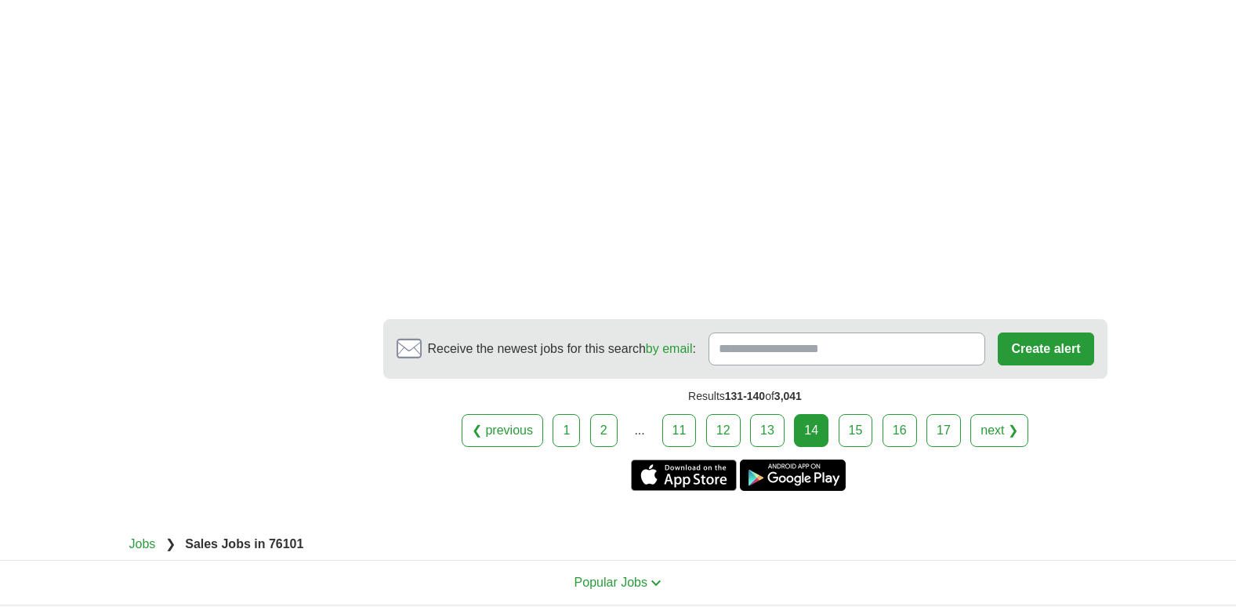
click at [854, 414] on link "15" at bounding box center [856, 430] width 34 height 33
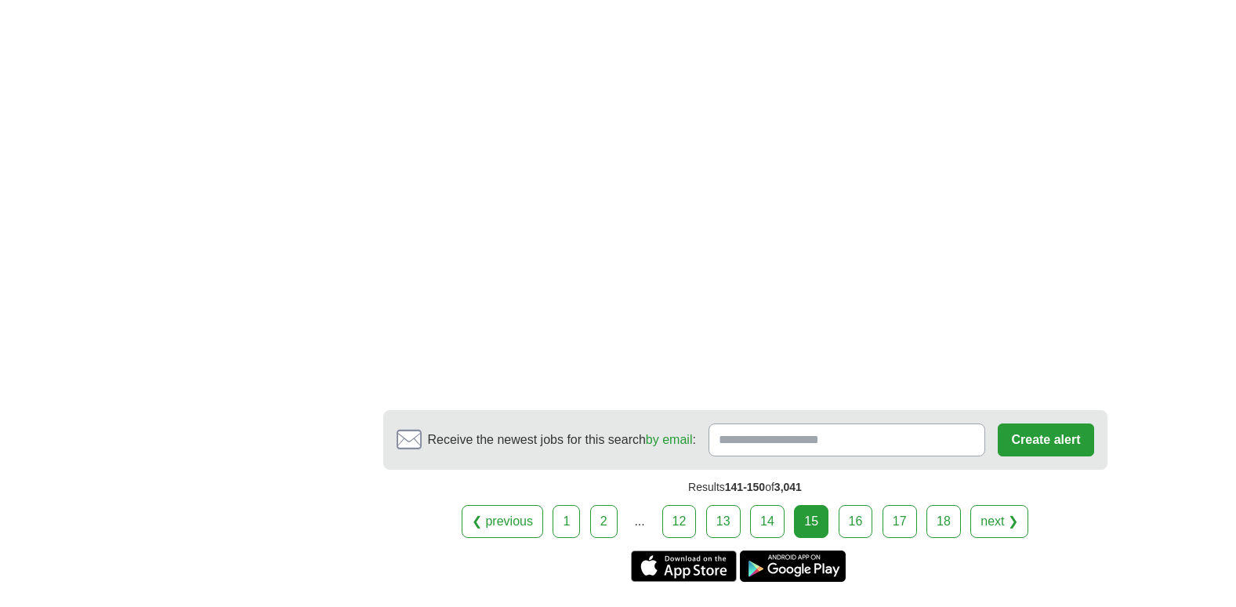
scroll to position [2729, 0]
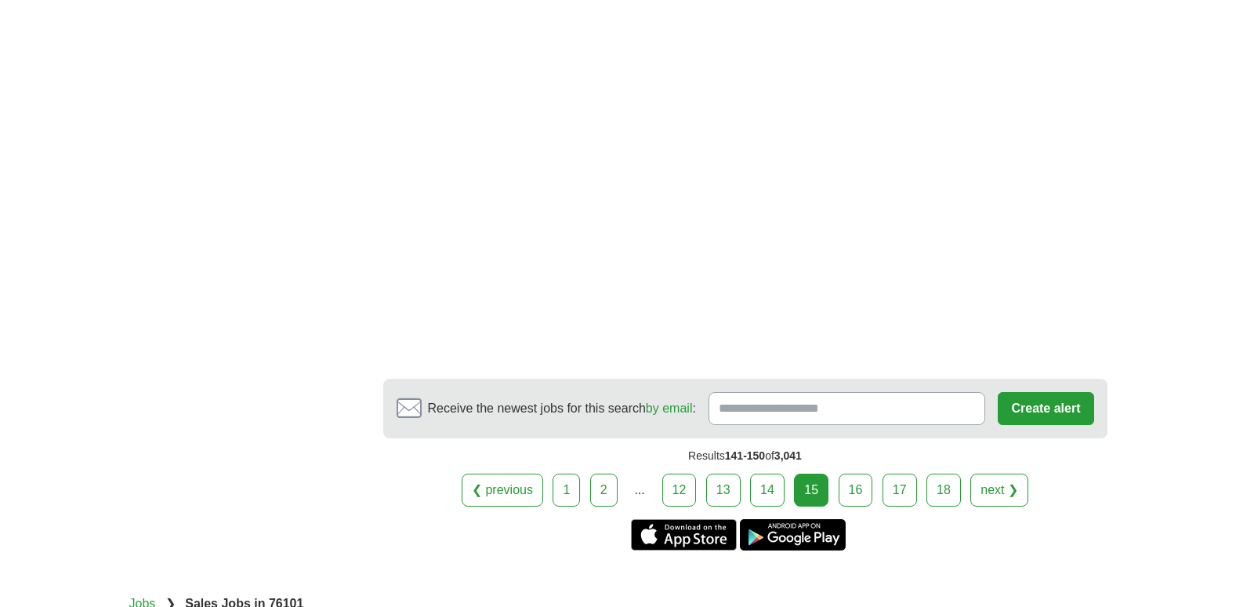
click at [858, 481] on link "16" at bounding box center [856, 490] width 34 height 33
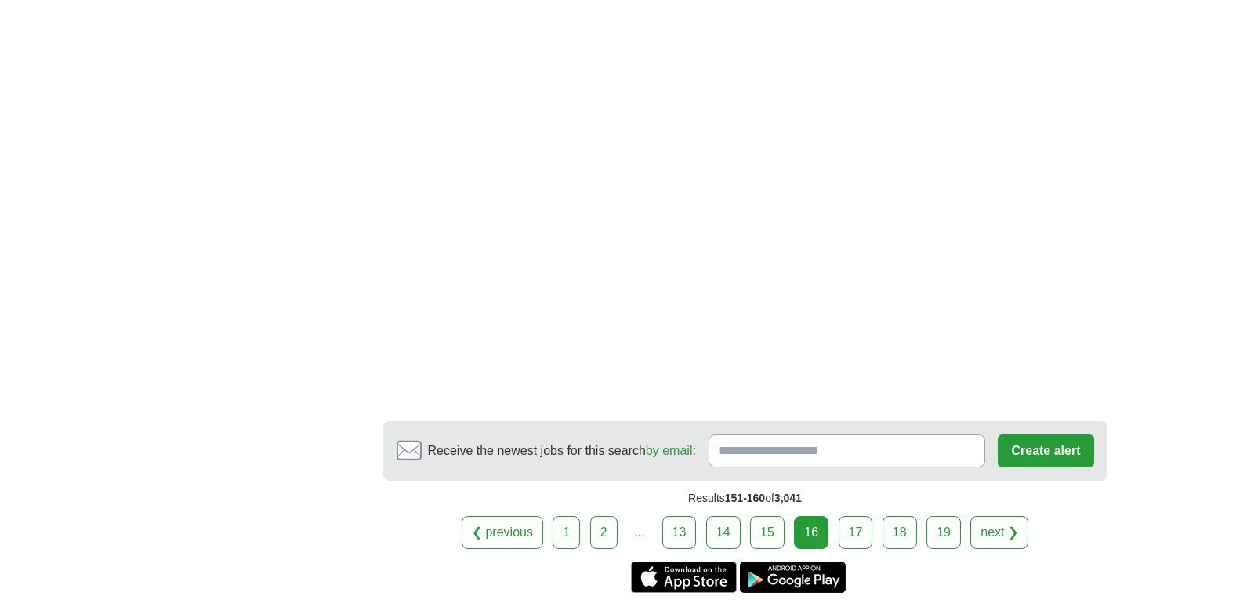
scroll to position [2614, 0]
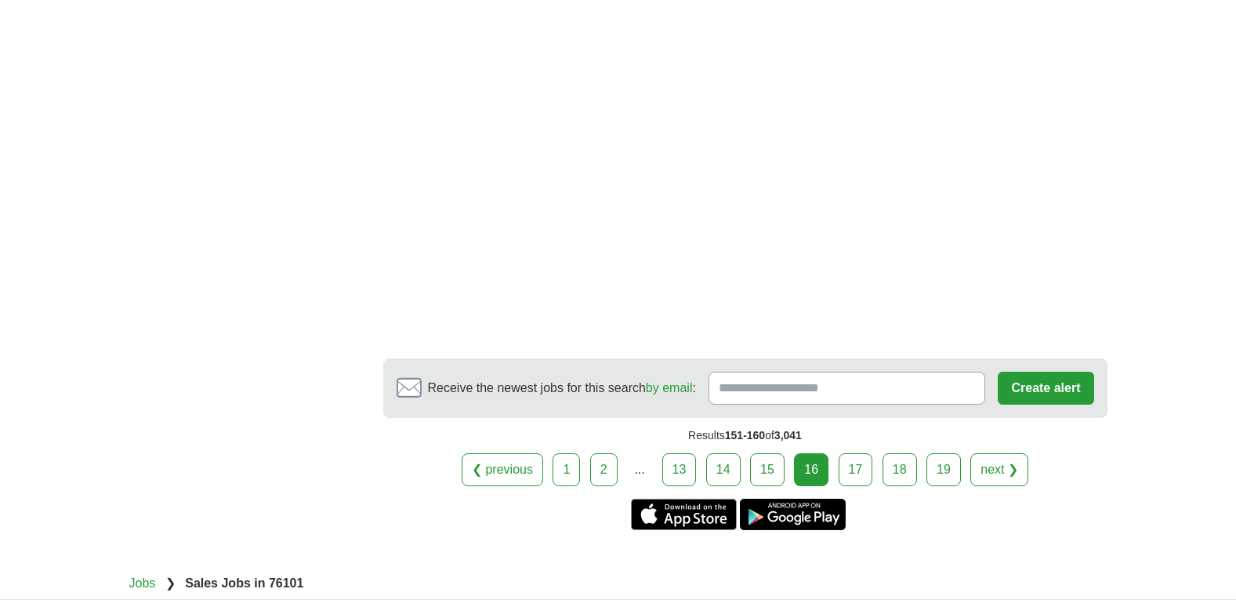
click at [859, 463] on link "17" at bounding box center [856, 469] width 34 height 33
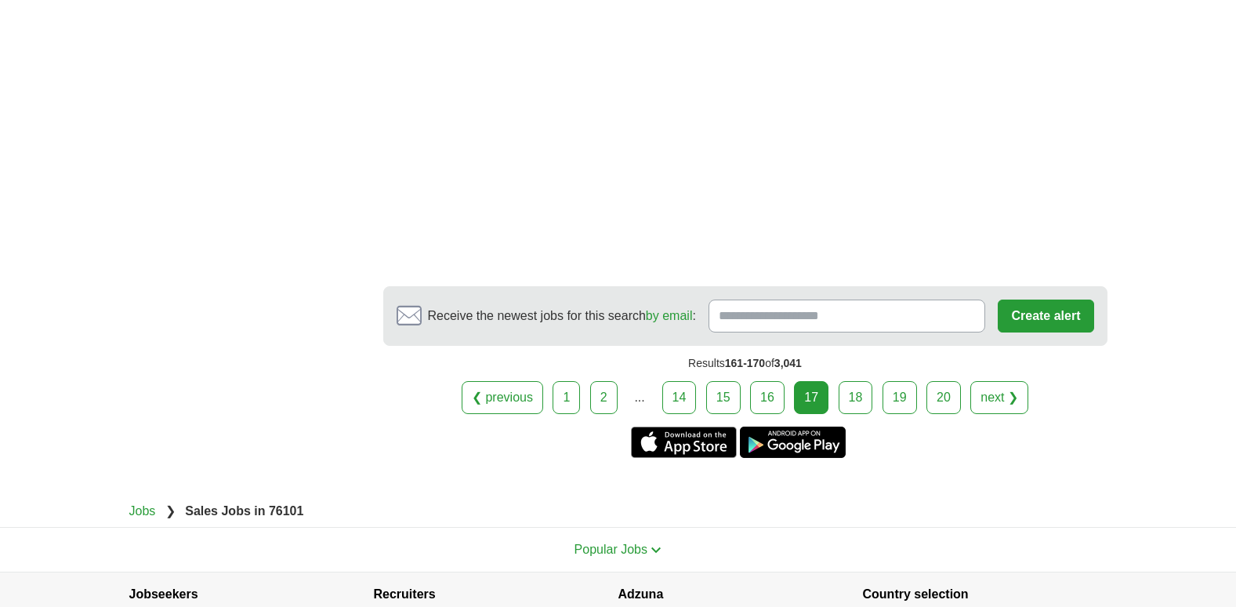
scroll to position [2604, 0]
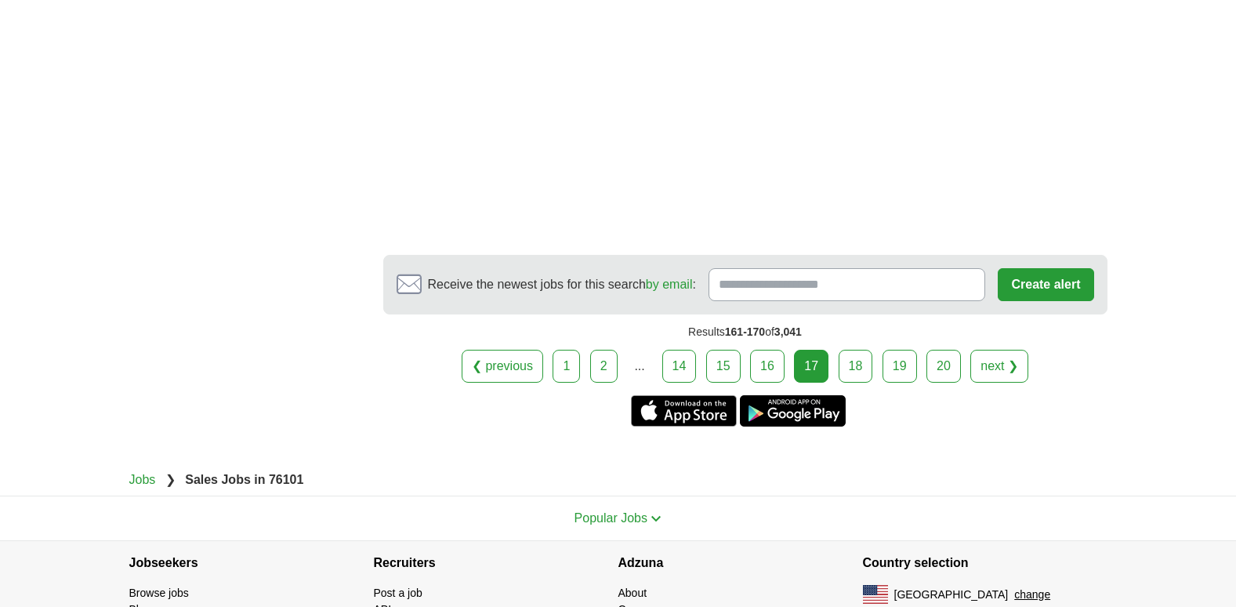
click at [856, 357] on link "18" at bounding box center [856, 366] width 34 height 33
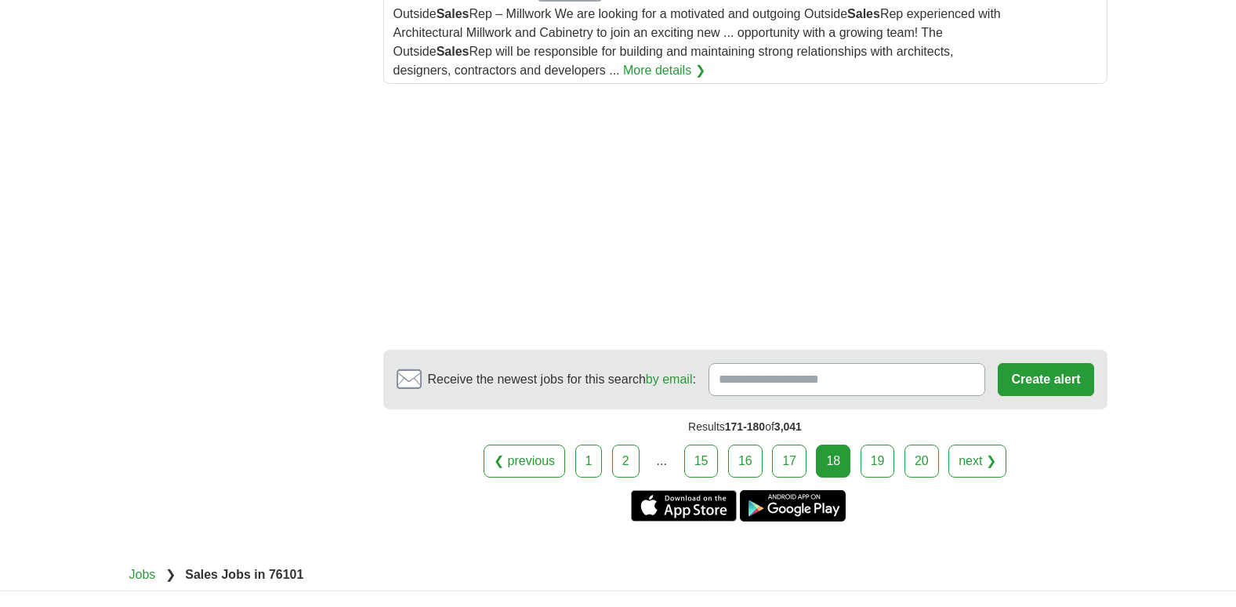
scroll to position [2248, 0]
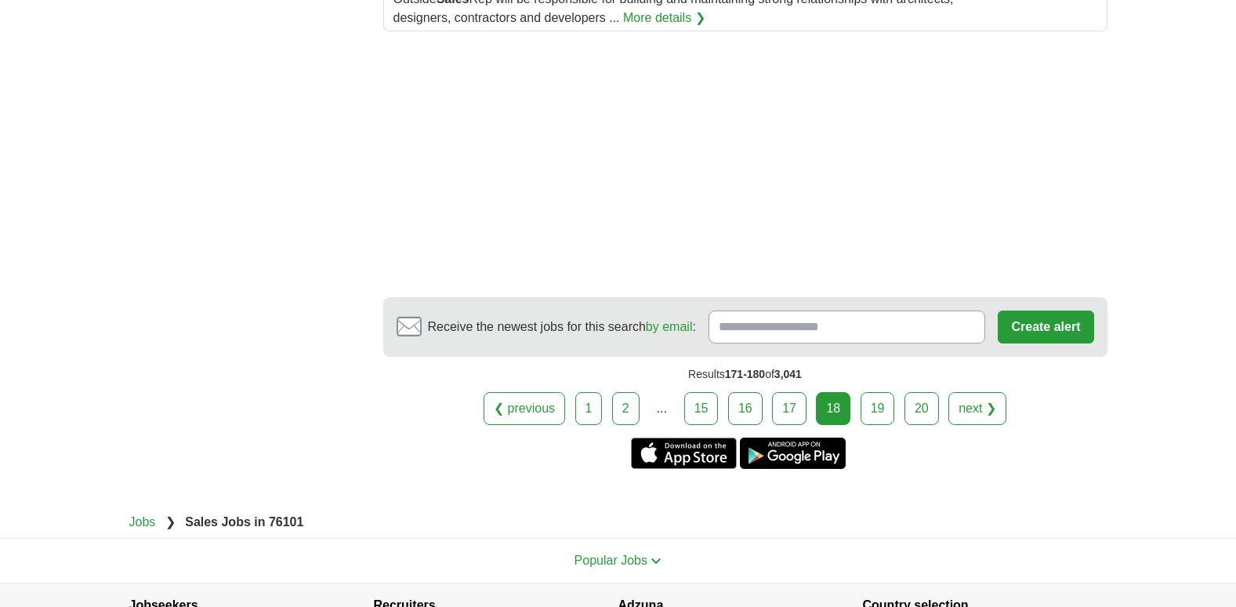
click at [874, 401] on link "19" at bounding box center [878, 408] width 34 height 33
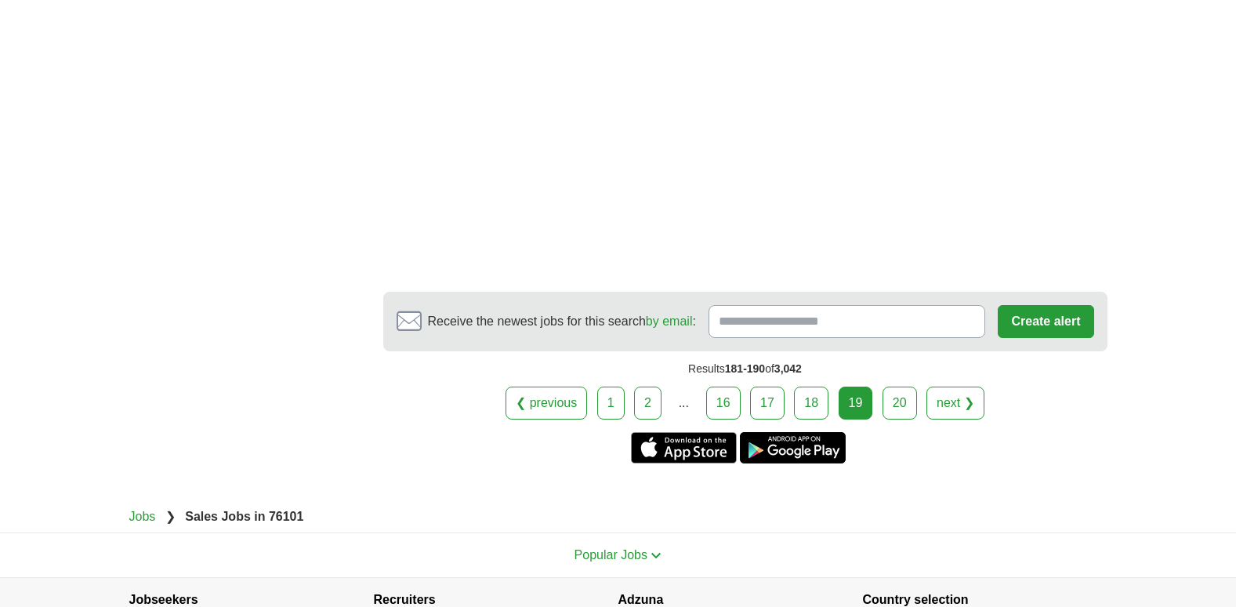
scroll to position [2698, 0]
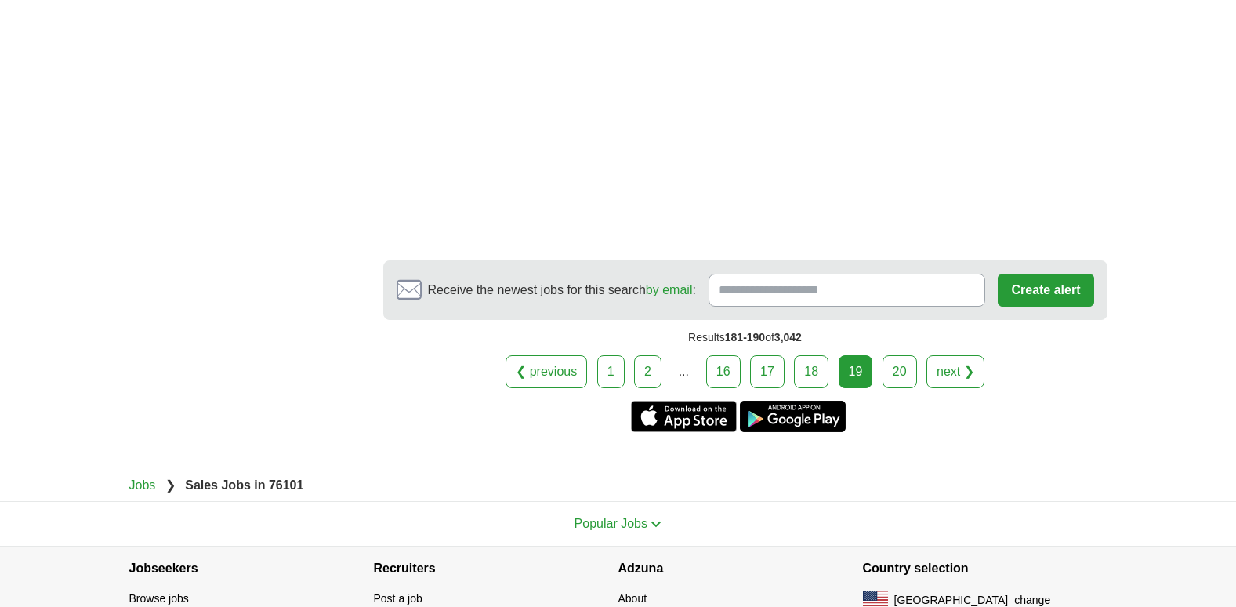
click at [893, 372] on link "20" at bounding box center [900, 371] width 34 height 33
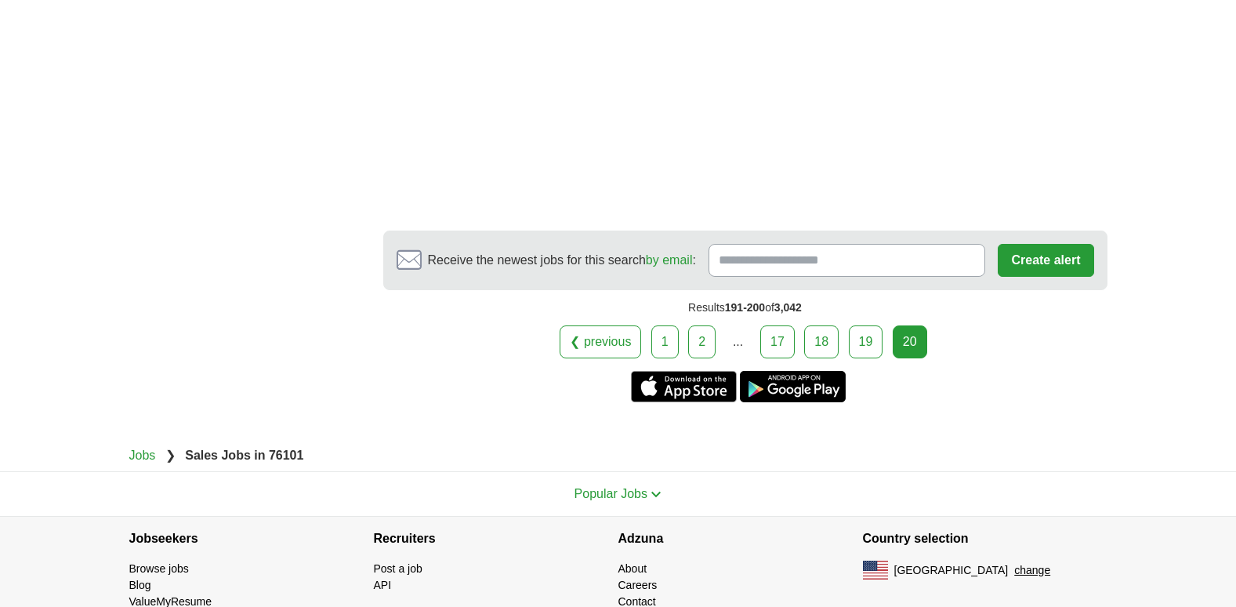
scroll to position [2949, 0]
